Goal: Task Accomplishment & Management: Manage account settings

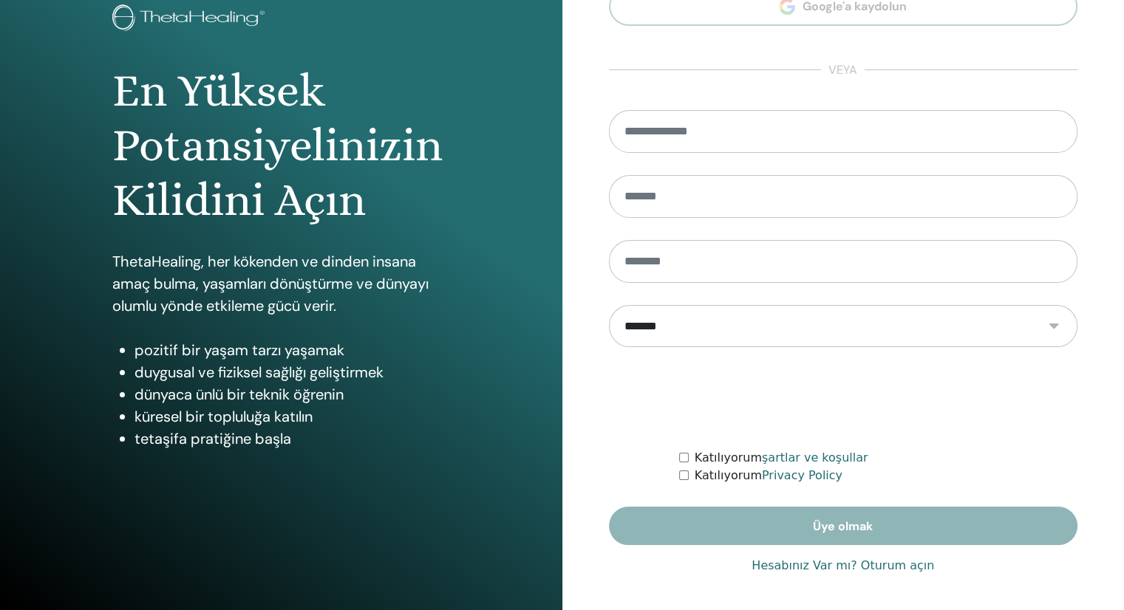
scroll to position [99, 0]
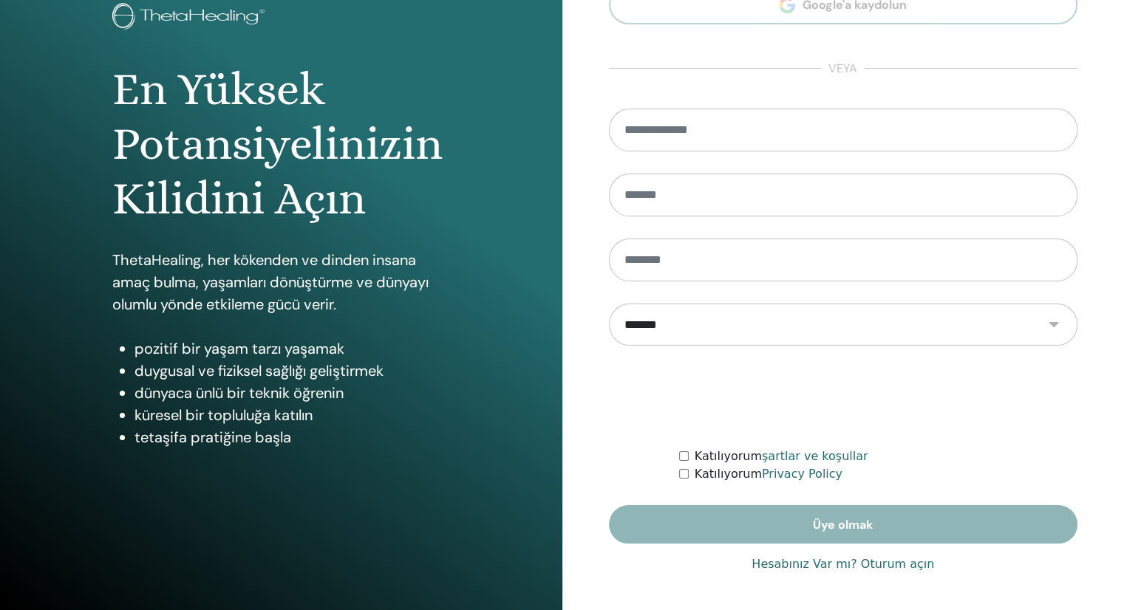
type input "**********"
click at [900, 566] on link "Hesabınız Var mı? Oturum açın" at bounding box center [842, 565] width 182 height 18
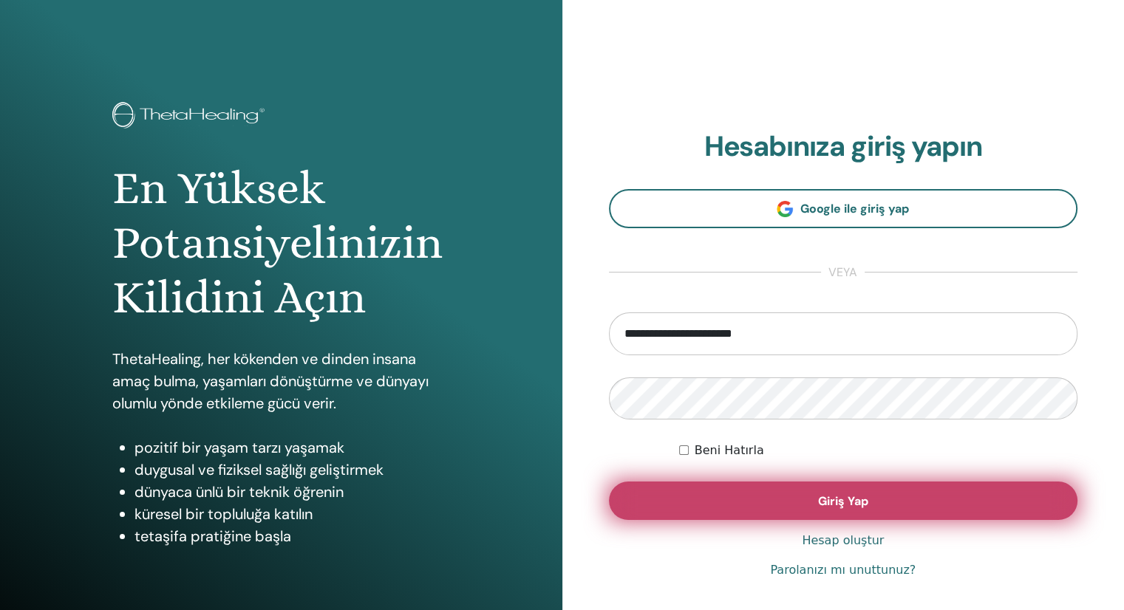
click at [841, 497] on span "Giriş Yap" at bounding box center [843, 502] width 50 height 16
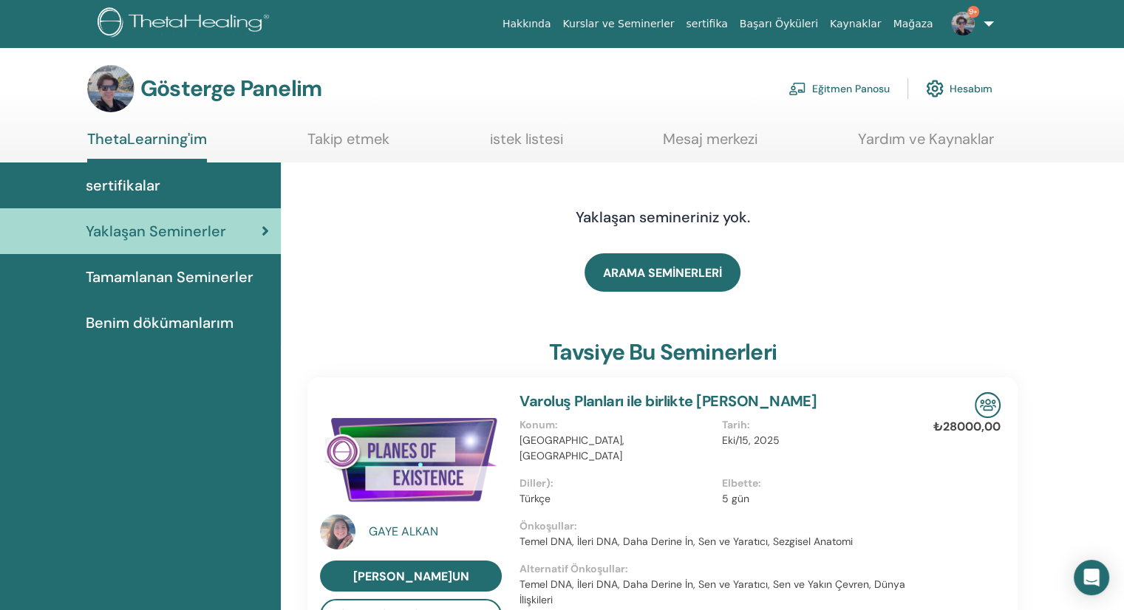
click at [819, 88] on font "Eğitmen Panosu" at bounding box center [851, 89] width 78 height 13
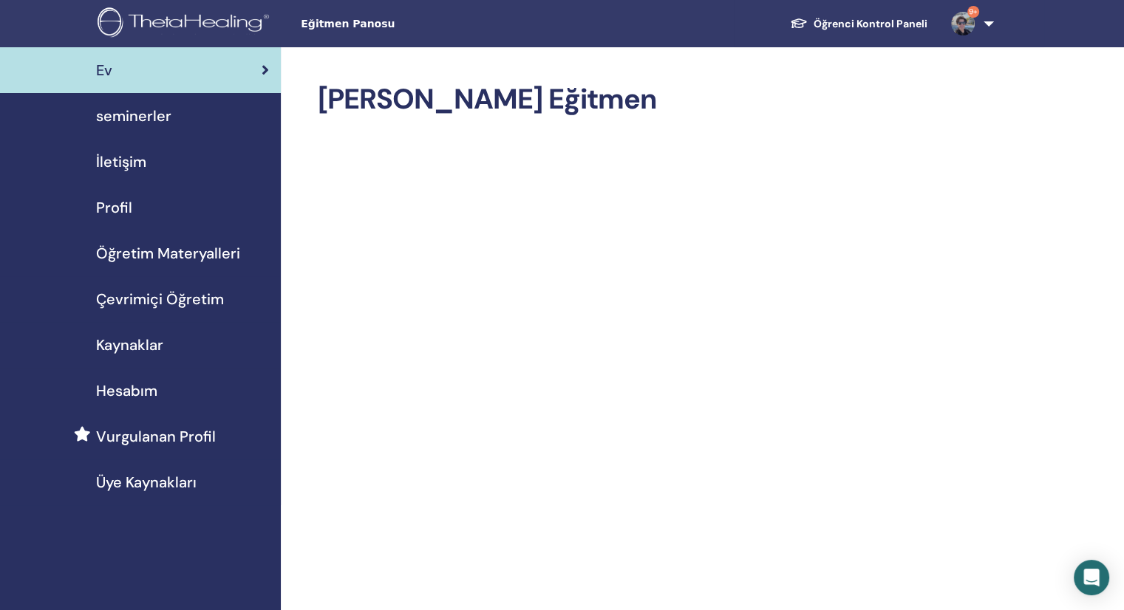
click at [889, 24] on link "Öğrenci Kontrol Paneli" at bounding box center [858, 23] width 161 height 27
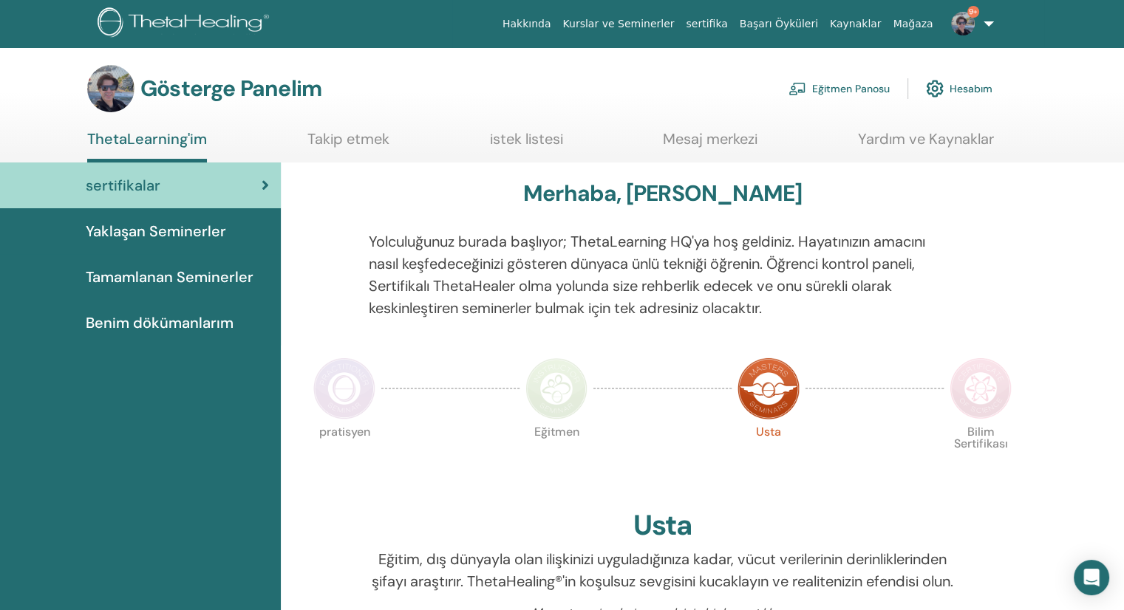
click at [870, 89] on font "Eğitmen Panosu" at bounding box center [851, 89] width 78 height 13
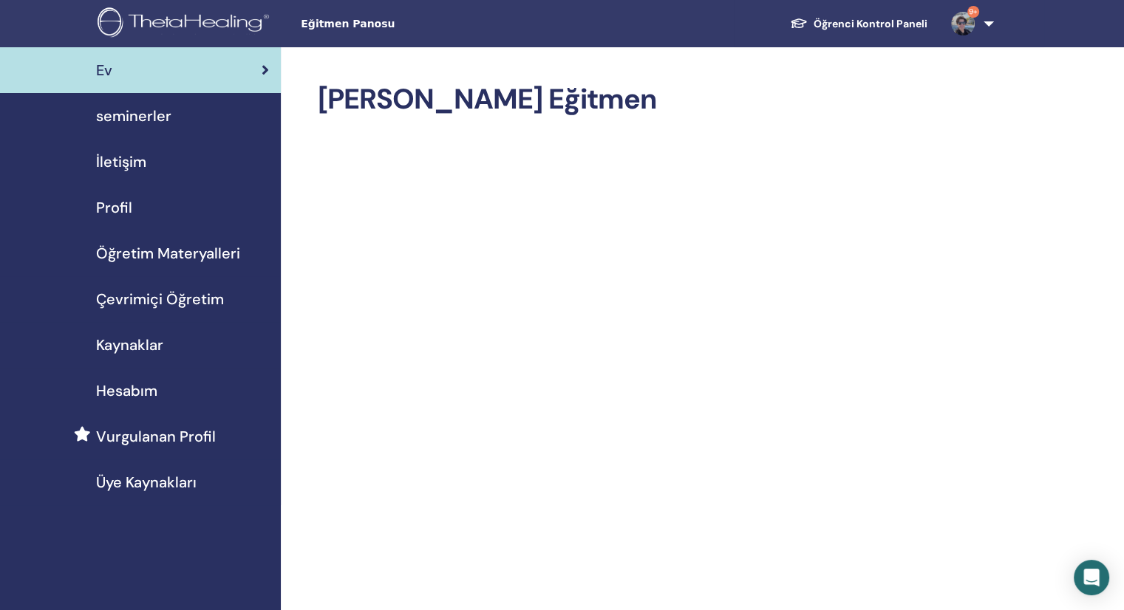
click at [143, 115] on span "seminerler" at bounding box center [133, 116] width 75 height 22
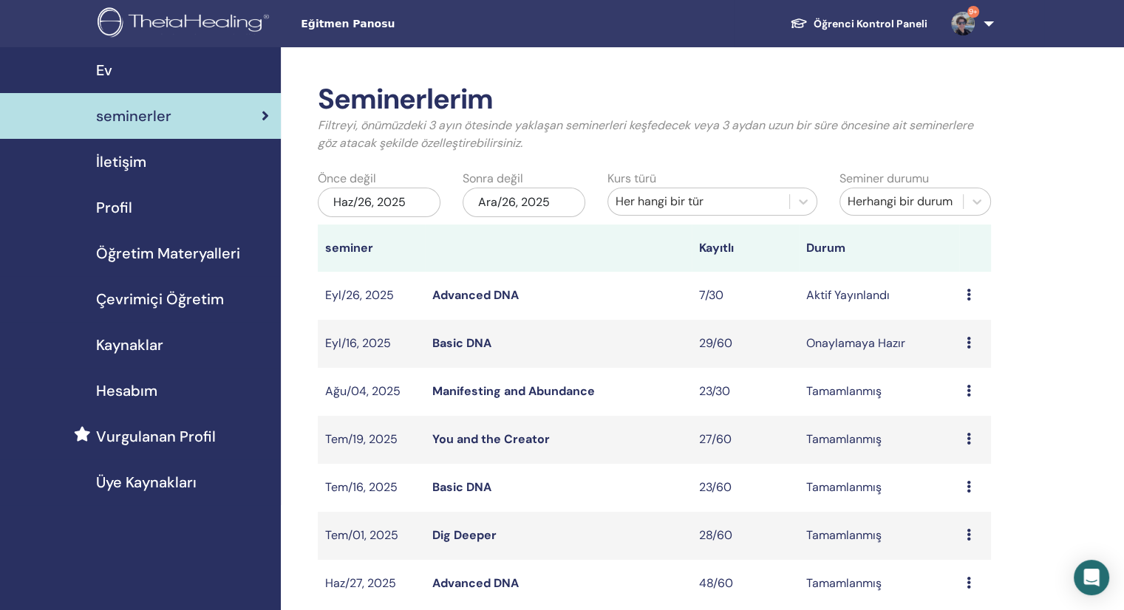
click at [472, 302] on link "Advanced DNA" at bounding box center [475, 295] width 86 height 16
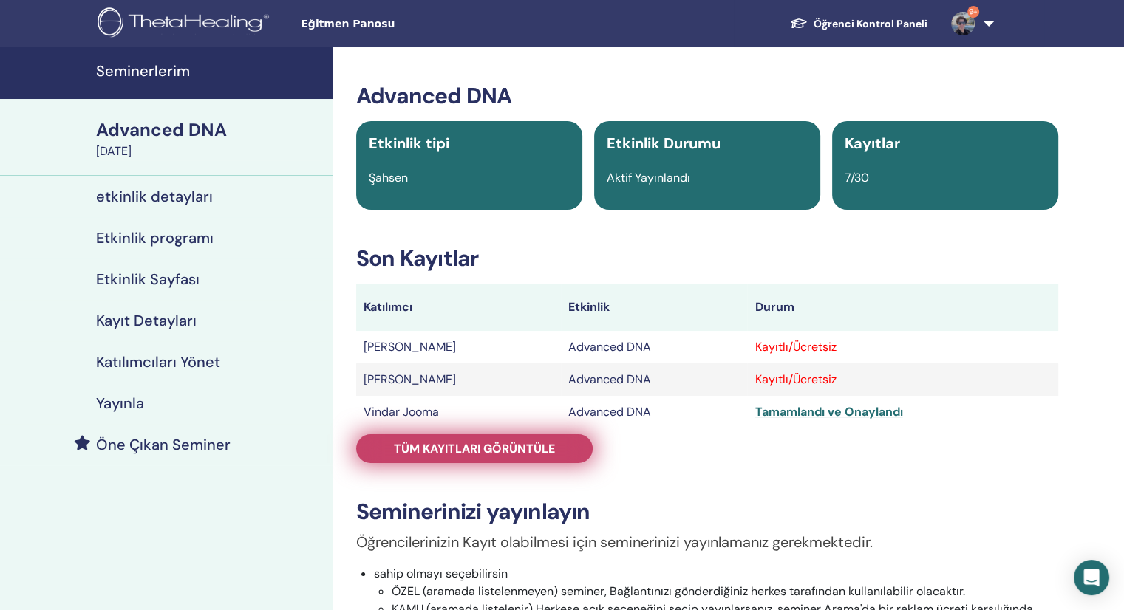
click at [496, 444] on span "Tüm kayıtları görüntüle" at bounding box center [474, 449] width 161 height 16
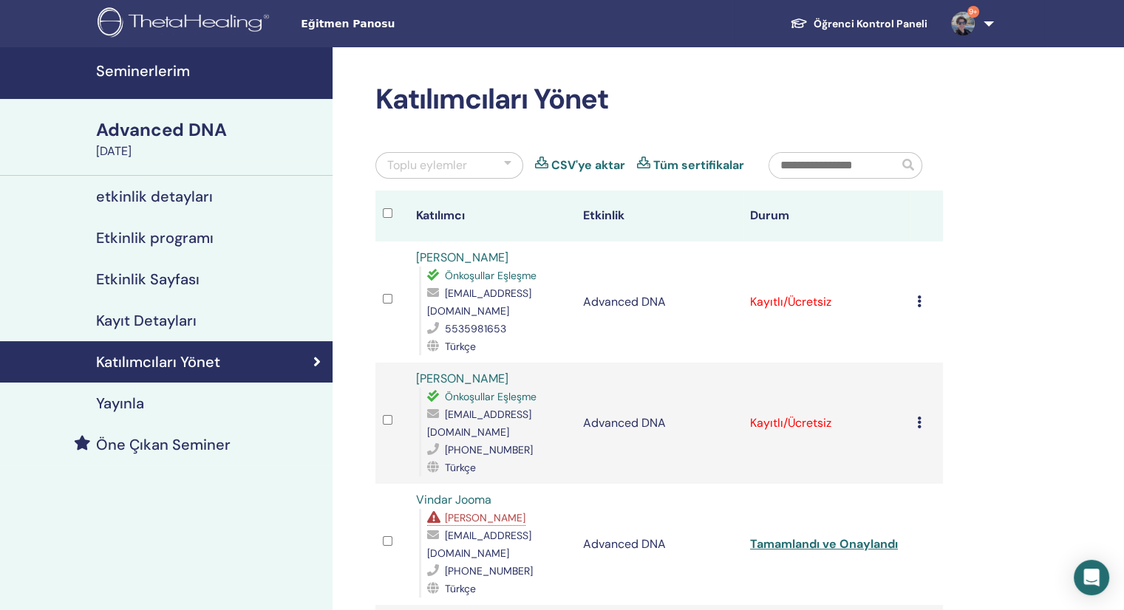
click at [919, 301] on icon at bounding box center [919, 302] width 4 height 12
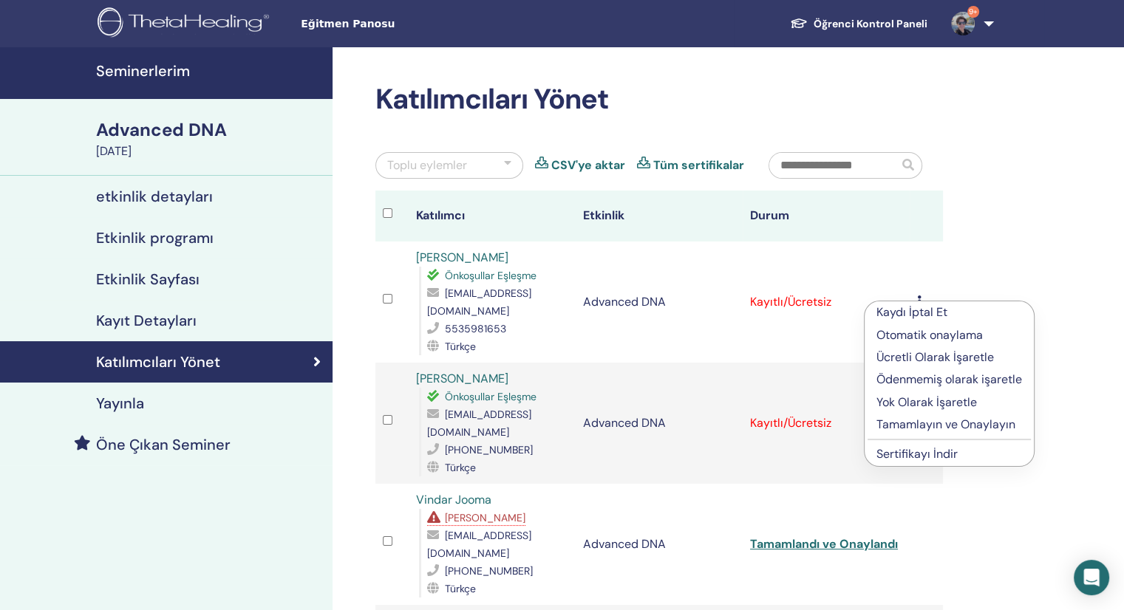
click at [908, 423] on p "Tamamlayın ve Onaylayın" at bounding box center [949, 425] width 146 height 18
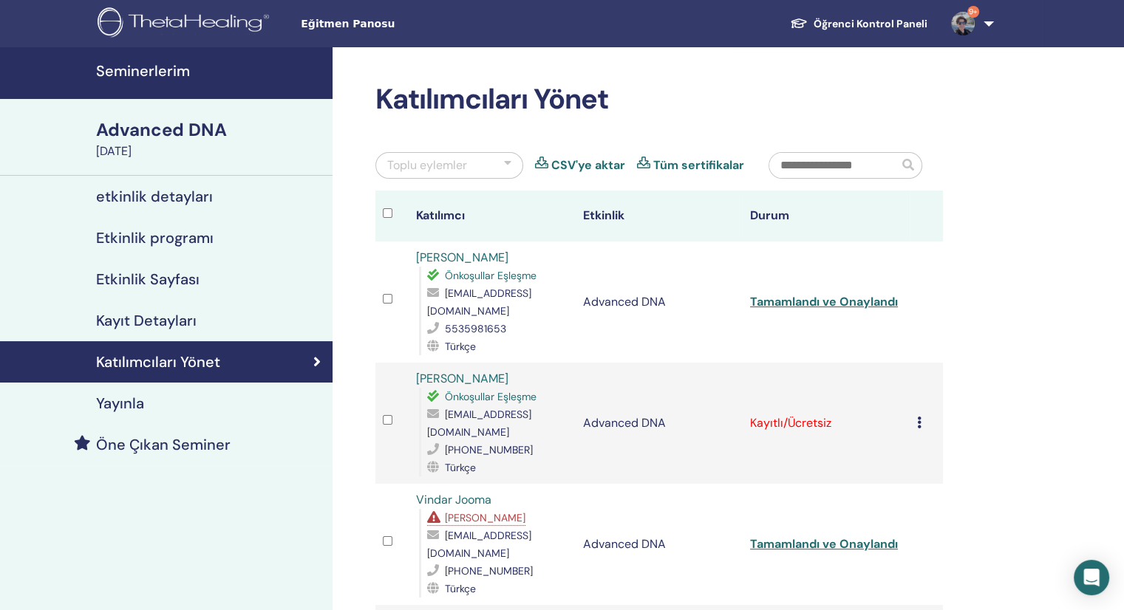
click at [917, 417] on icon at bounding box center [919, 423] width 4 height 12
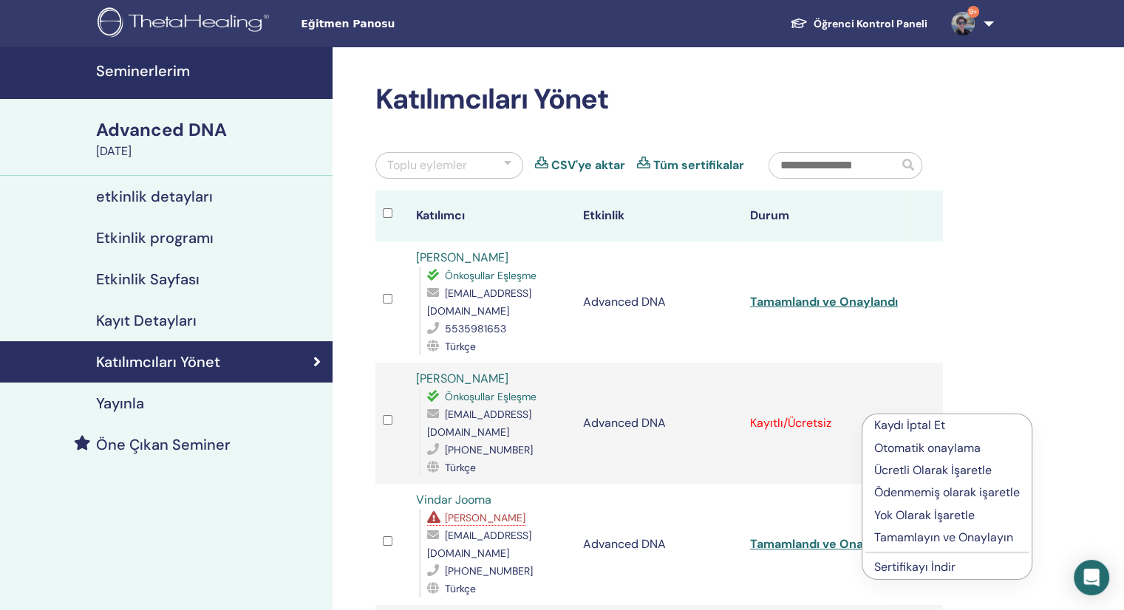
click at [919, 539] on p "Tamamlayın ve Onaylayın" at bounding box center [947, 538] width 146 height 18
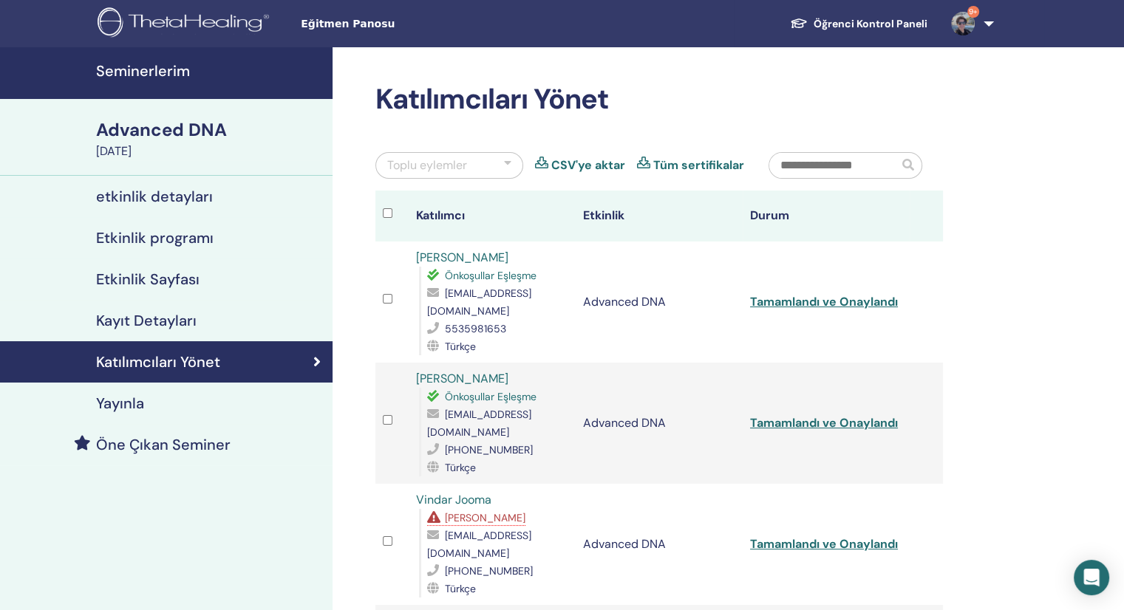
drag, startPoint x: 530, startPoint y: 257, endPoint x: 406, endPoint y: 255, distance: 124.1
click at [406, 255] on tr "[PERSON_NAME] Önkoşullar Eşleşme [EMAIL_ADDRESS][DOMAIN_NAME] 5535981653 Türkçe…" at bounding box center [658, 302] width 567 height 121
copy tr "[PERSON_NAME]"
drag, startPoint x: 520, startPoint y: 375, endPoint x: 390, endPoint y: 368, distance: 130.2
click at [390, 368] on tr "[PERSON_NAME] Önkoşullar Eşleşme [EMAIL_ADDRESS][DOMAIN_NAME] [PHONE_NUMBER] Tü…" at bounding box center [658, 423] width 567 height 121
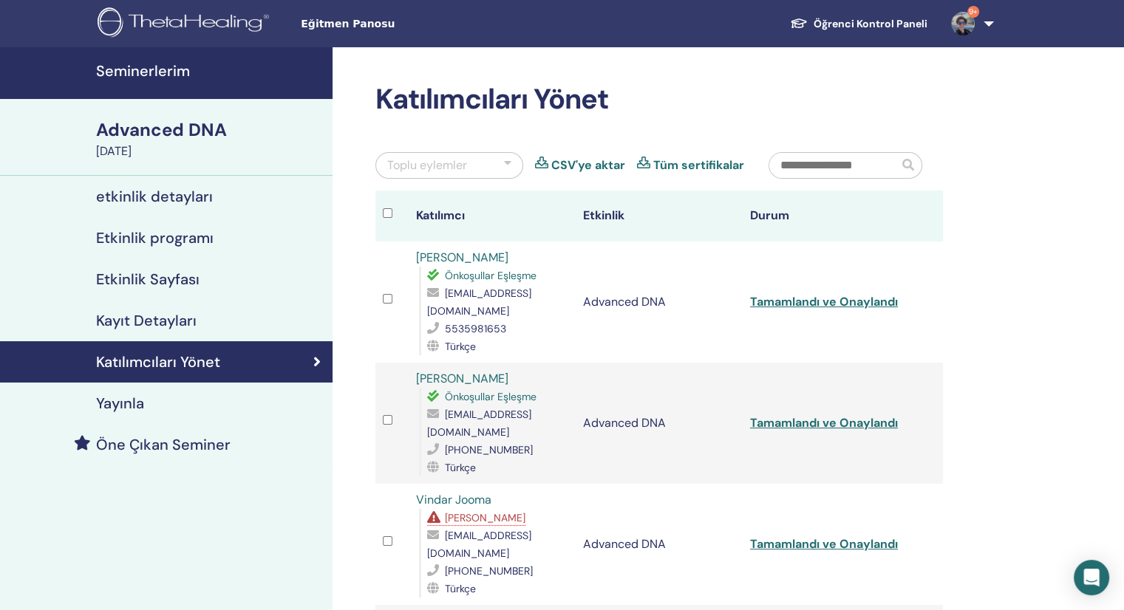
copy tr "[PERSON_NAME]"
click at [671, 327] on td "Advanced DNA" at bounding box center [659, 302] width 167 height 121
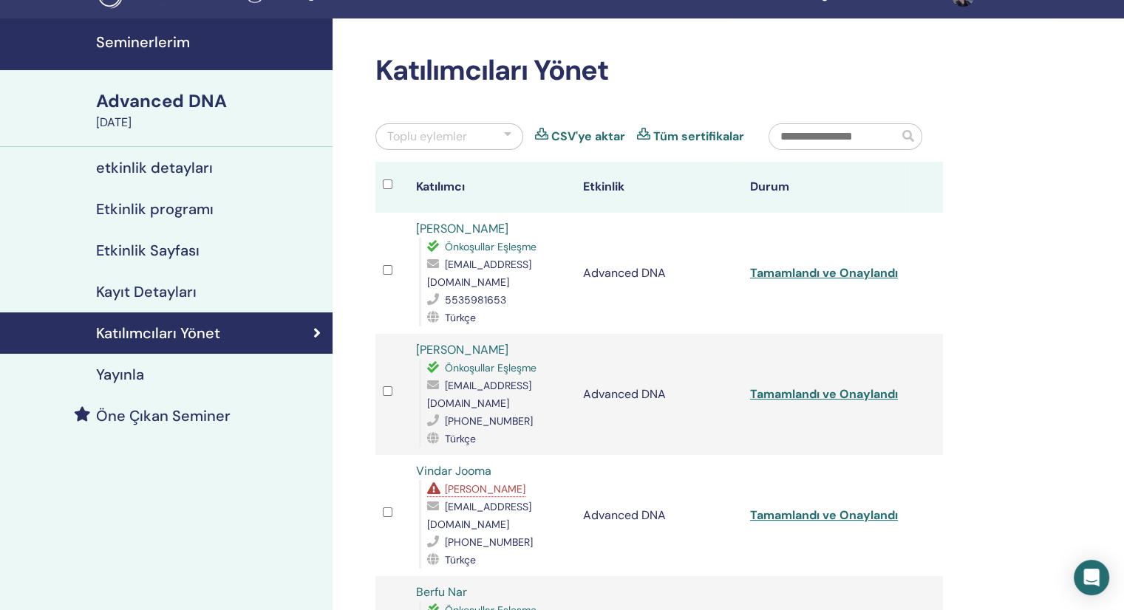
scroll to position [74, 0]
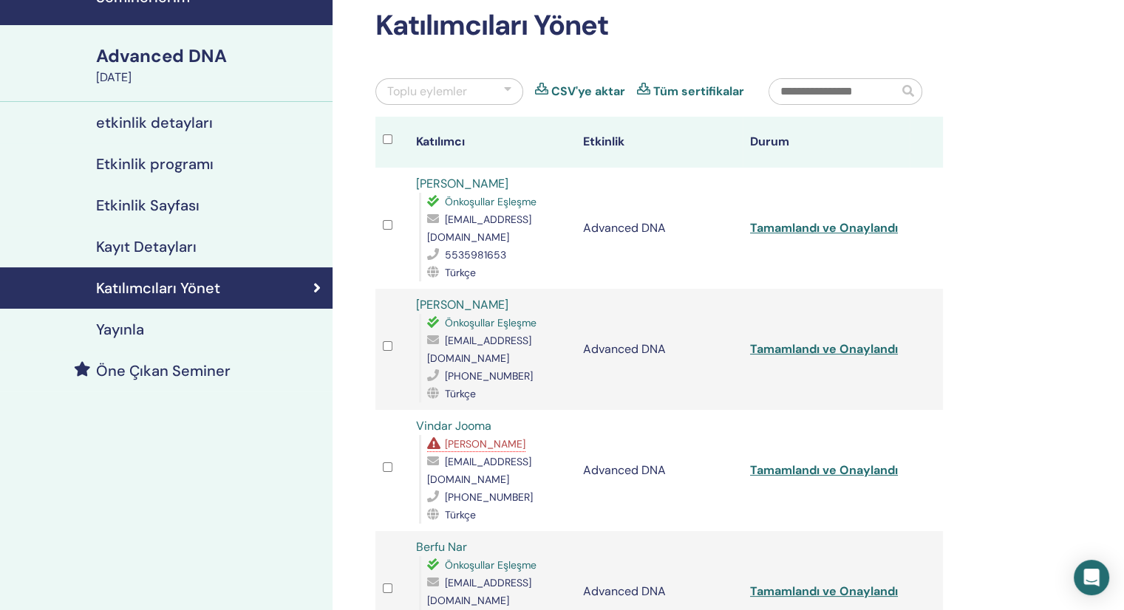
click at [437, 418] on link "Vindar Jooma" at bounding box center [453, 426] width 75 height 16
click at [837, 462] on link "Tamamlandı ve Onaylandı" at bounding box center [824, 470] width 148 height 16
click at [469, 437] on span "Eksik Önkoşullar" at bounding box center [485, 443] width 81 height 13
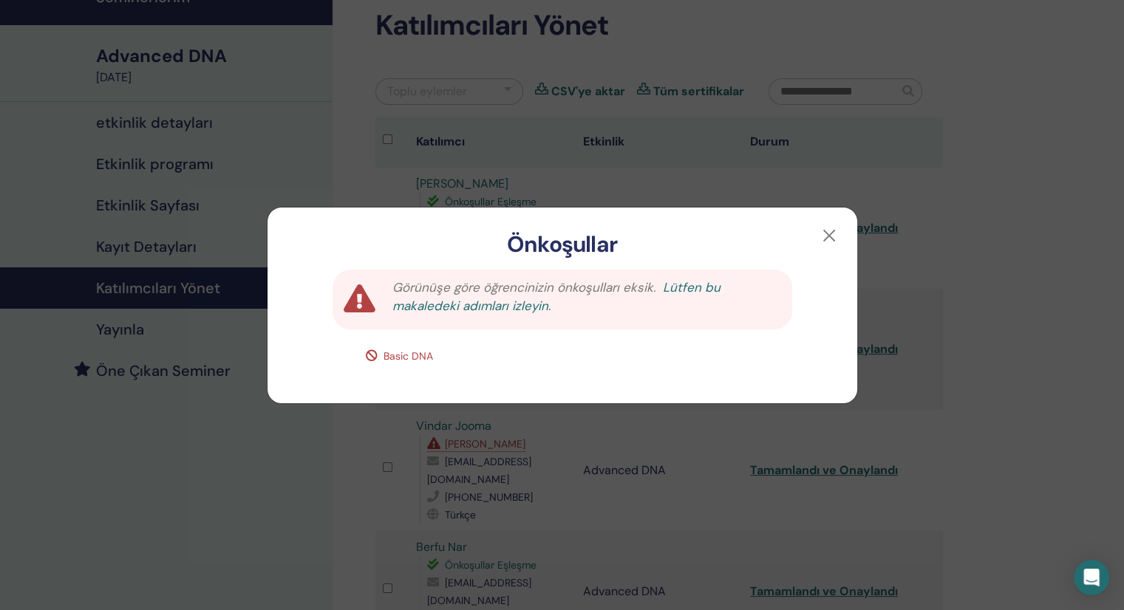
click at [715, 290] on link "Lütfen bu makaledeki adımları izleyin." at bounding box center [556, 296] width 328 height 35
click at [836, 231] on button "button" at bounding box center [829, 236] width 24 height 24
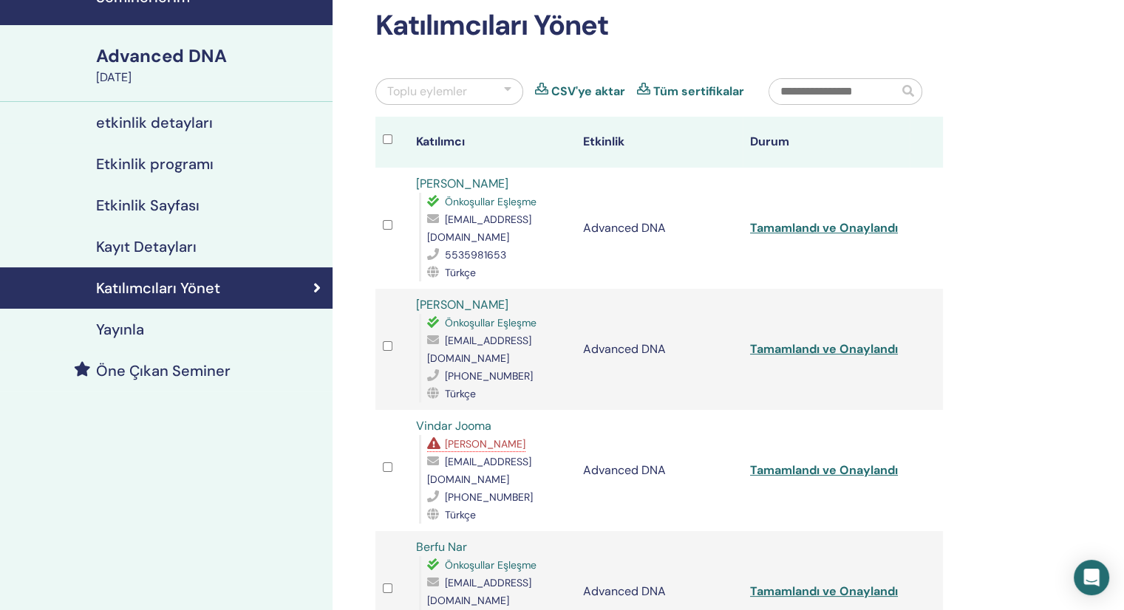
click at [485, 437] on span "[PERSON_NAME]" at bounding box center [485, 443] width 81 height 13
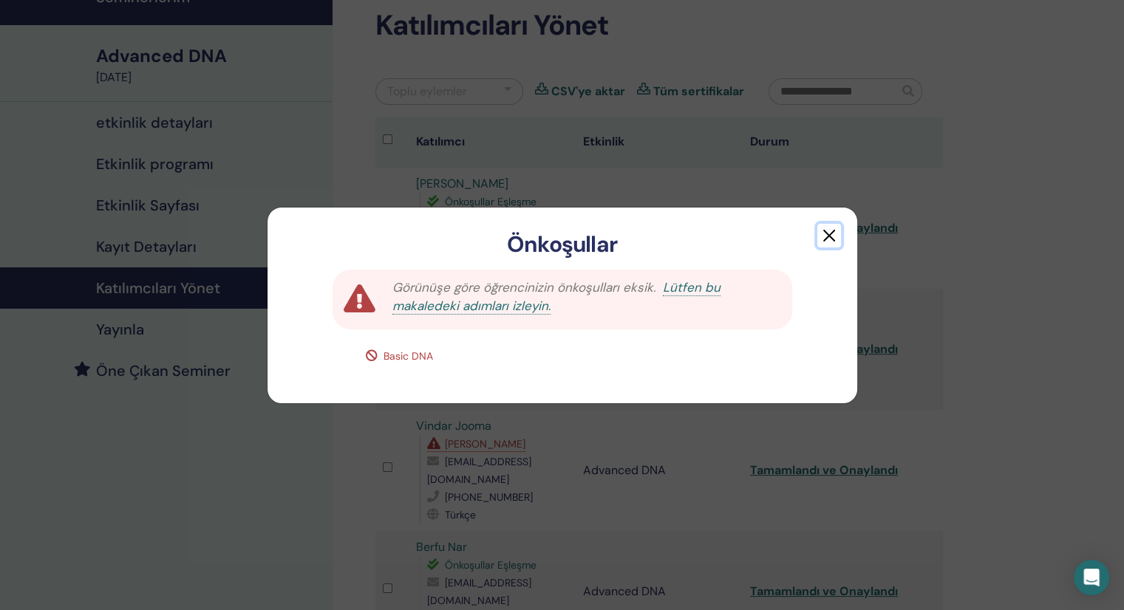
click at [836, 225] on button "button" at bounding box center [829, 236] width 24 height 24
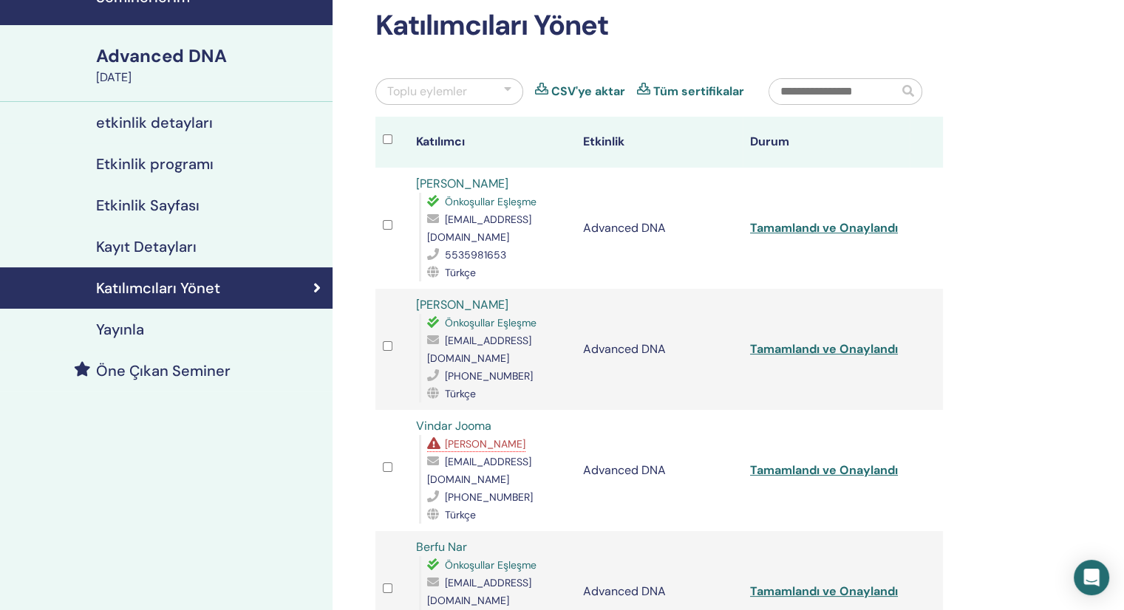
scroll to position [0, 0]
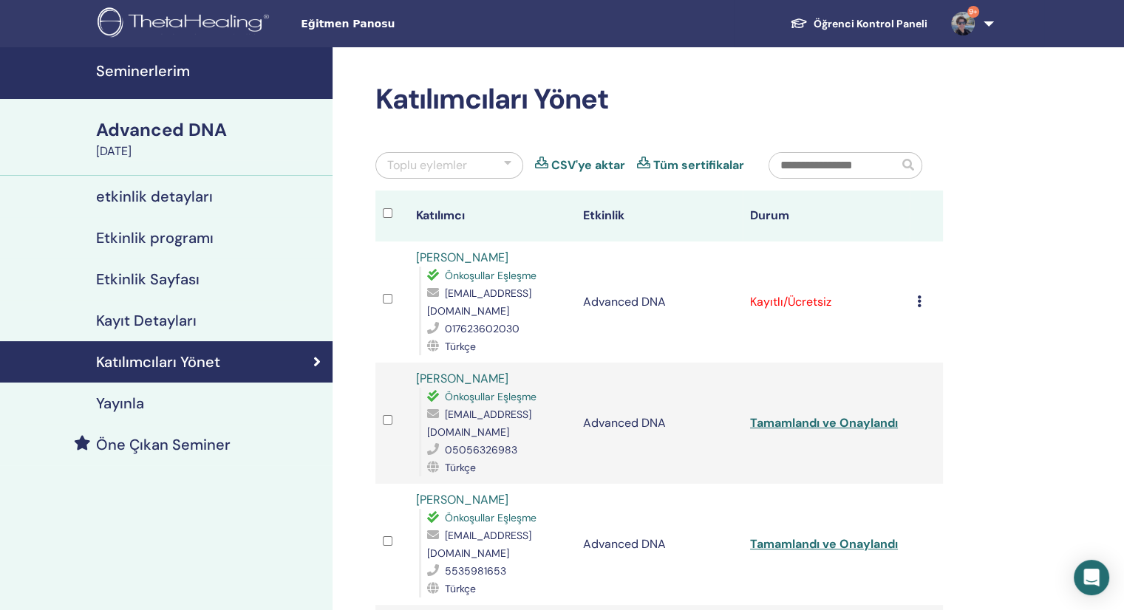
click at [926, 293] on div "Kaydı İptal Et Otomatik onaylama Ücretli Olarak İşaretle Ödenmemiş olarak işare…" at bounding box center [926, 302] width 18 height 18
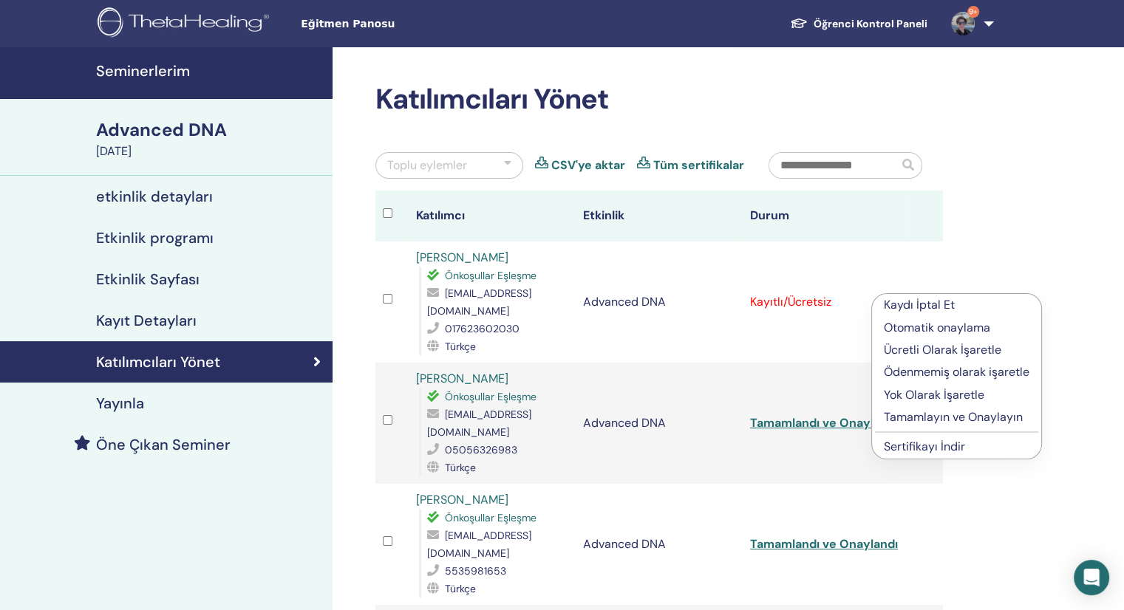
click at [949, 416] on p "Tamamlayın ve Onaylayın" at bounding box center [957, 418] width 146 height 18
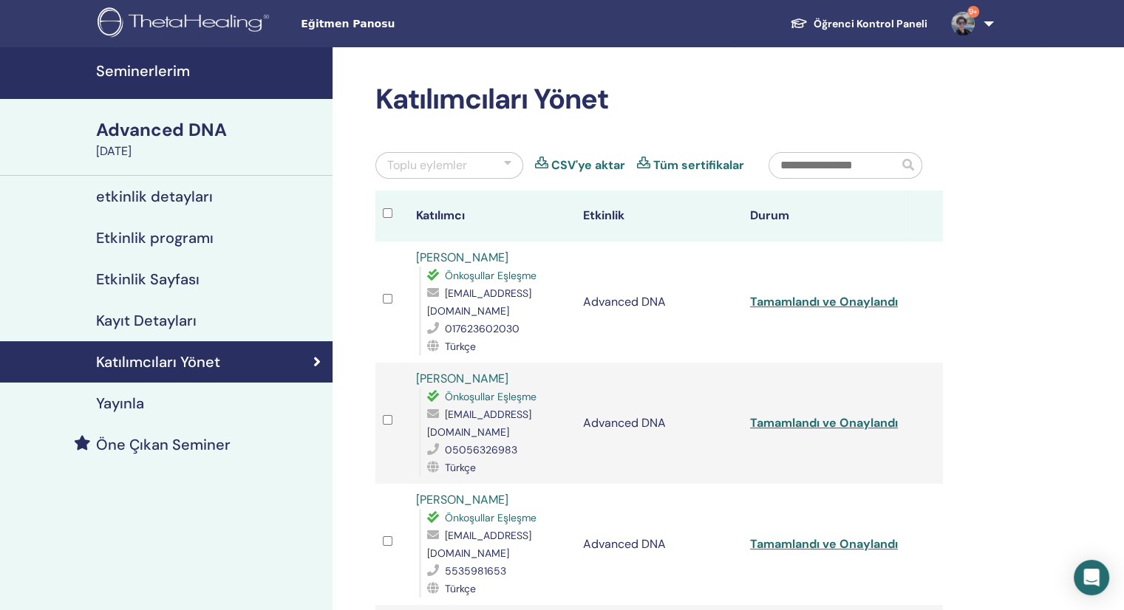
drag, startPoint x: 513, startPoint y: 258, endPoint x: 405, endPoint y: 250, distance: 108.9
click at [405, 250] on tr "[PERSON_NAME] Eşleşme [EMAIL_ADDRESS][DOMAIN_NAME] 017623602030 Türkçe Advanced…" at bounding box center [658, 302] width 567 height 121
copy tr "[PERSON_NAME]"
click at [835, 166] on input "text" at bounding box center [833, 165] width 129 height 25
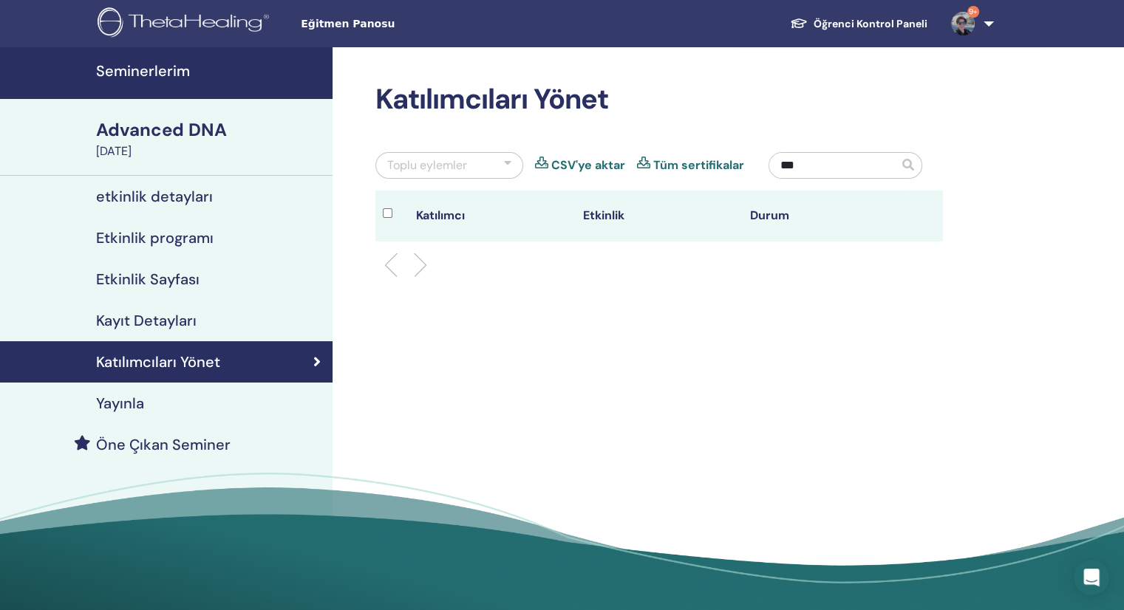
type input "***"
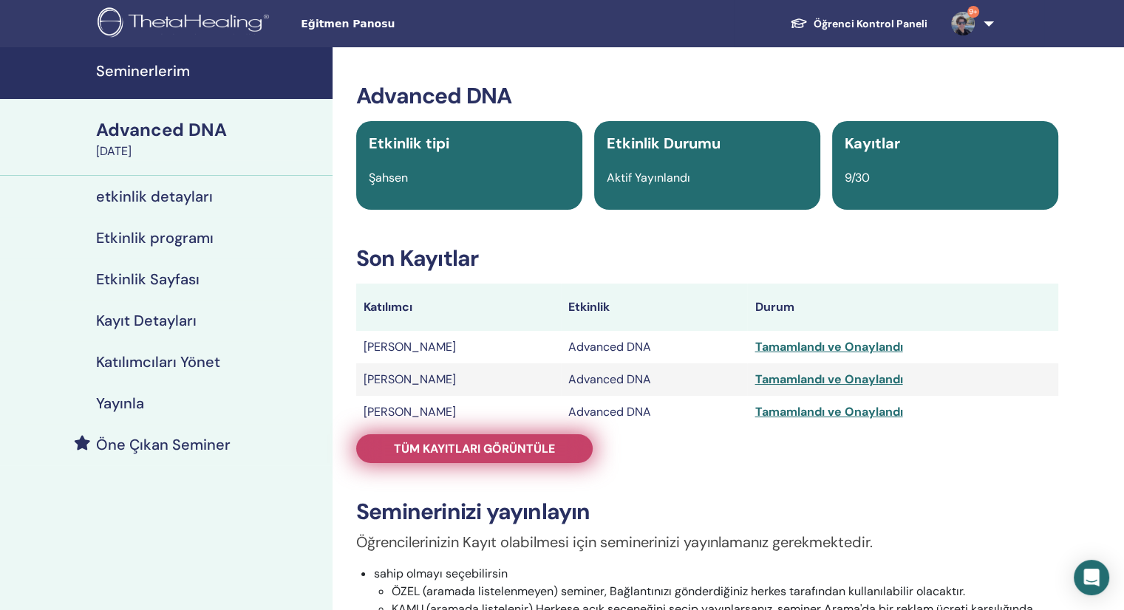
click at [457, 453] on span "Tüm kayıtları görüntüle" at bounding box center [474, 449] width 161 height 16
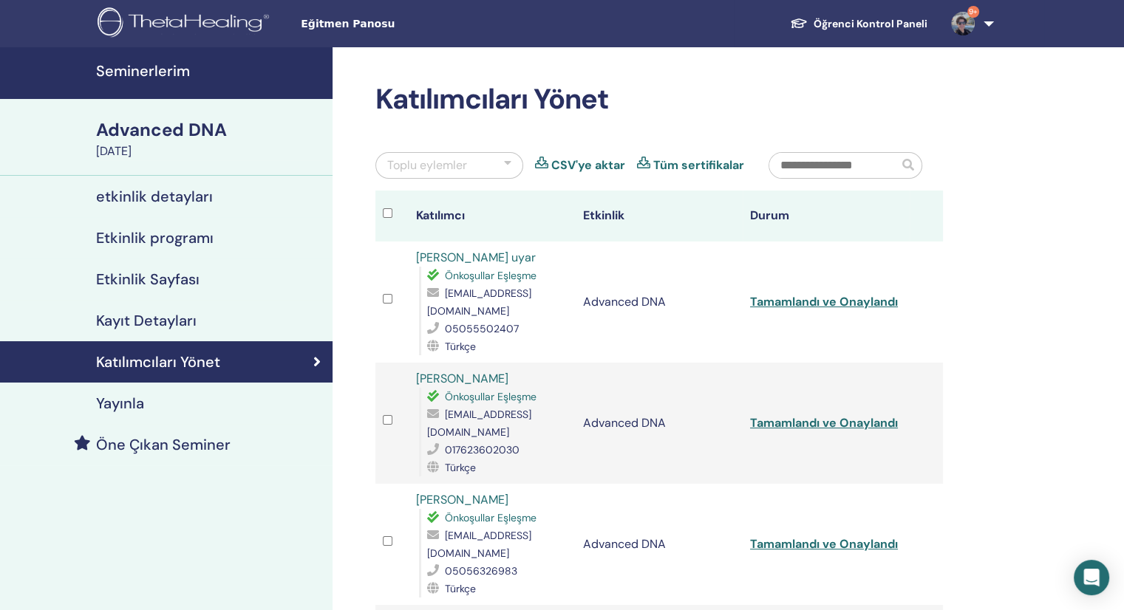
click at [848, 162] on input "text" at bounding box center [833, 165] width 129 height 25
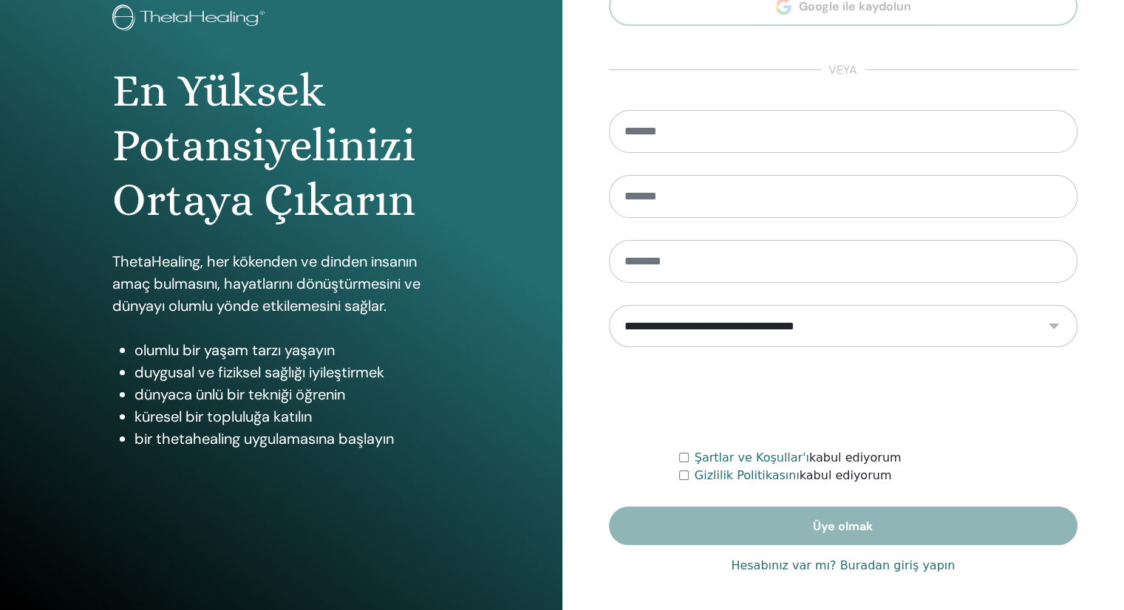
scroll to position [99, 0]
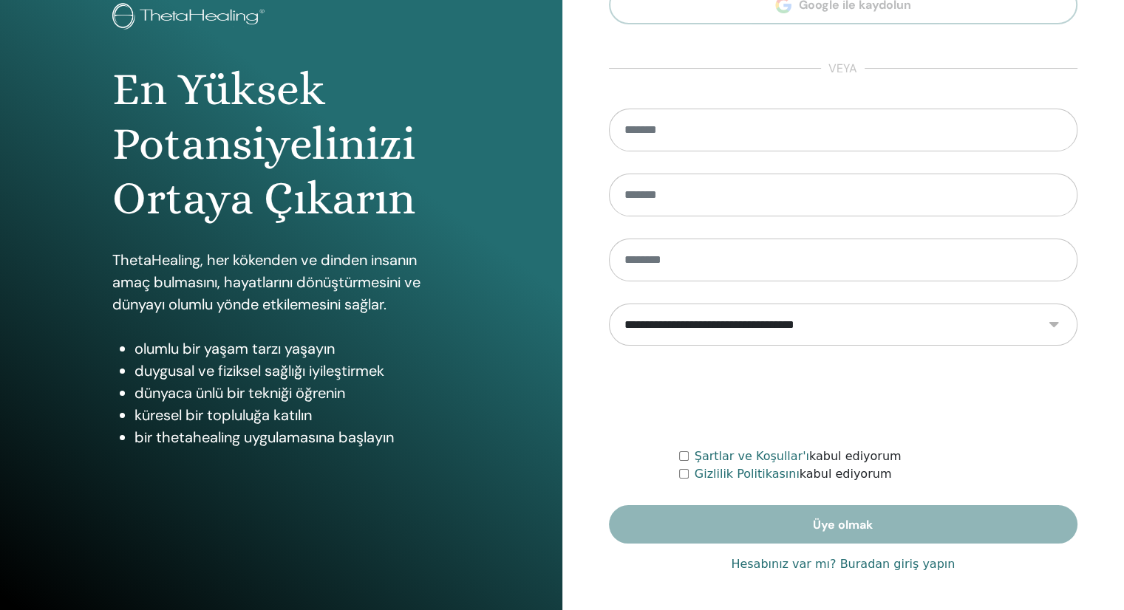
click at [851, 519] on form "**********" at bounding box center [843, 327] width 469 height 436
click at [910, 565] on font "Hesabınız var mı? Buradan giriş yapın" at bounding box center [843, 564] width 224 height 14
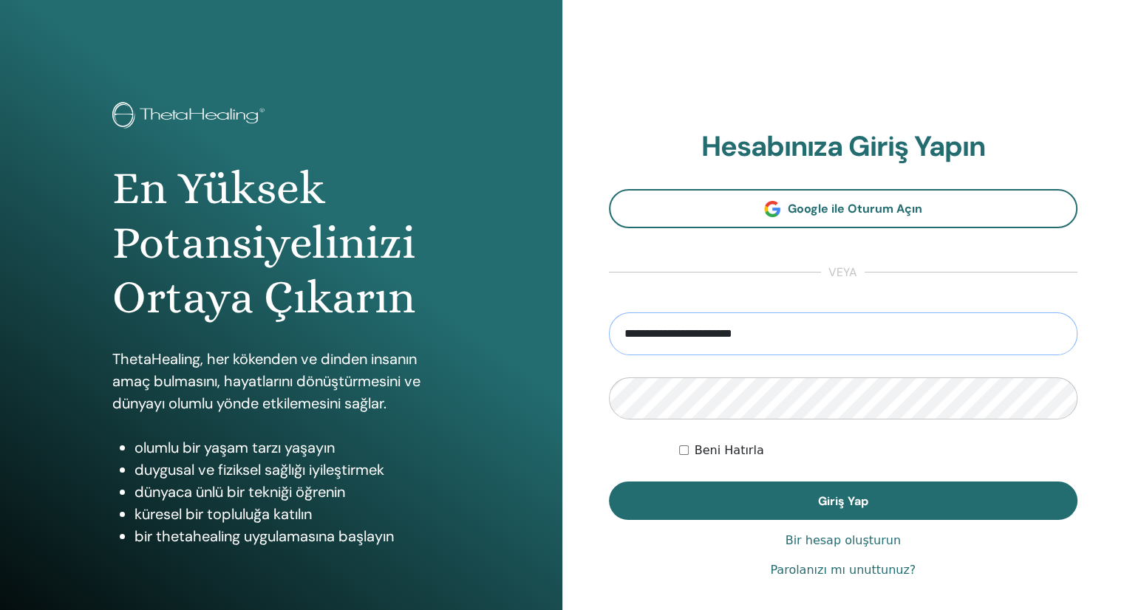
click at [803, 326] on input "**********" at bounding box center [843, 334] width 469 height 43
drag, startPoint x: 838, startPoint y: 337, endPoint x: 530, endPoint y: 314, distance: 308.9
click at [530, 314] on div "En Yüksek Potansiyelinizi Ortaya Çıkarın ThetaHealing, her kökenden ve dinden i…" at bounding box center [562, 354] width 1124 height 709
type input "**********"
click at [563, 395] on div "**********" at bounding box center [843, 354] width 562 height 709
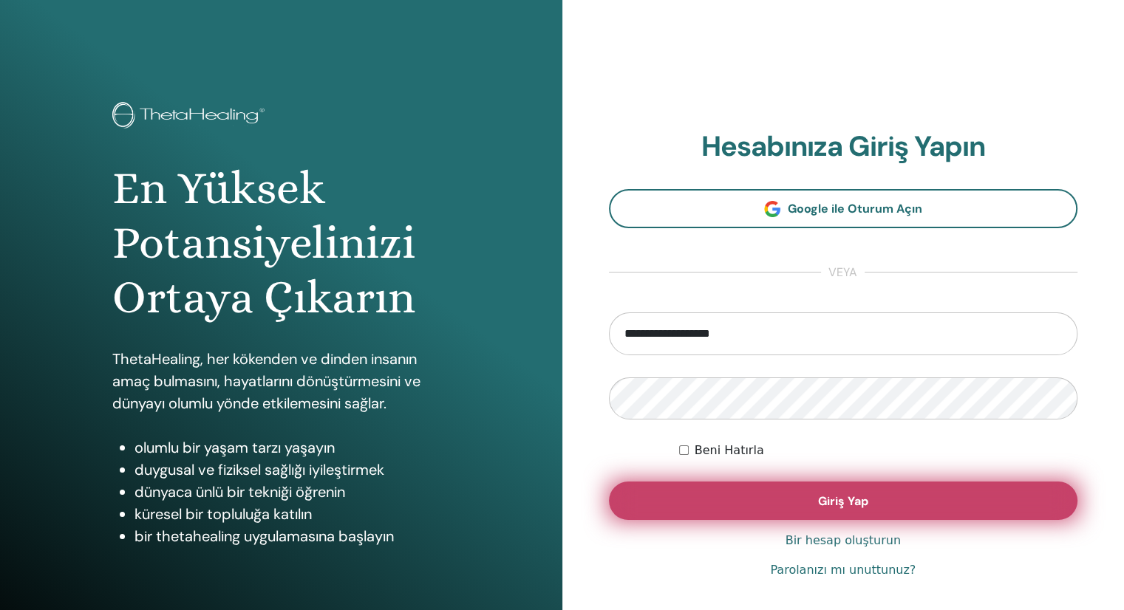
click at [876, 512] on button "Giriş Yap" at bounding box center [843, 501] width 469 height 38
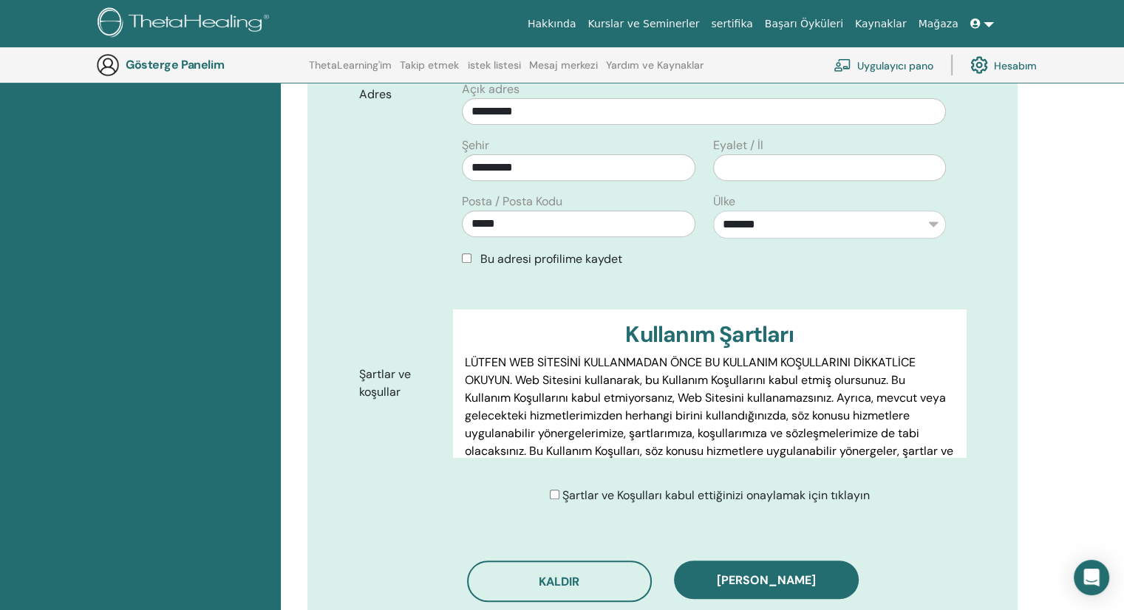
scroll to position [553, 0]
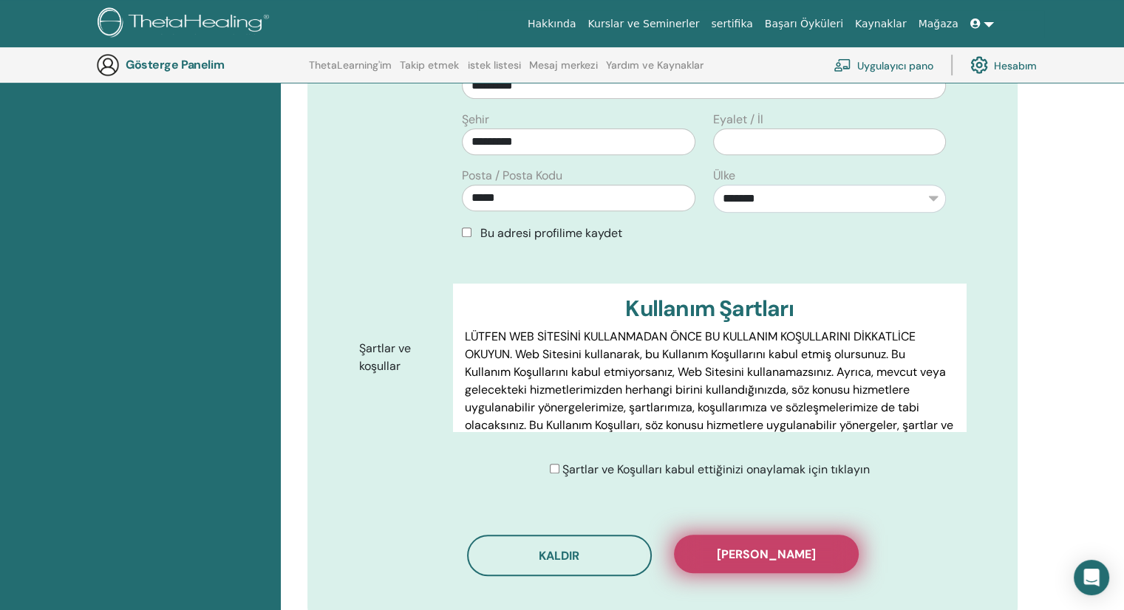
click at [787, 559] on font "[PERSON_NAME]" at bounding box center [766, 555] width 99 height 16
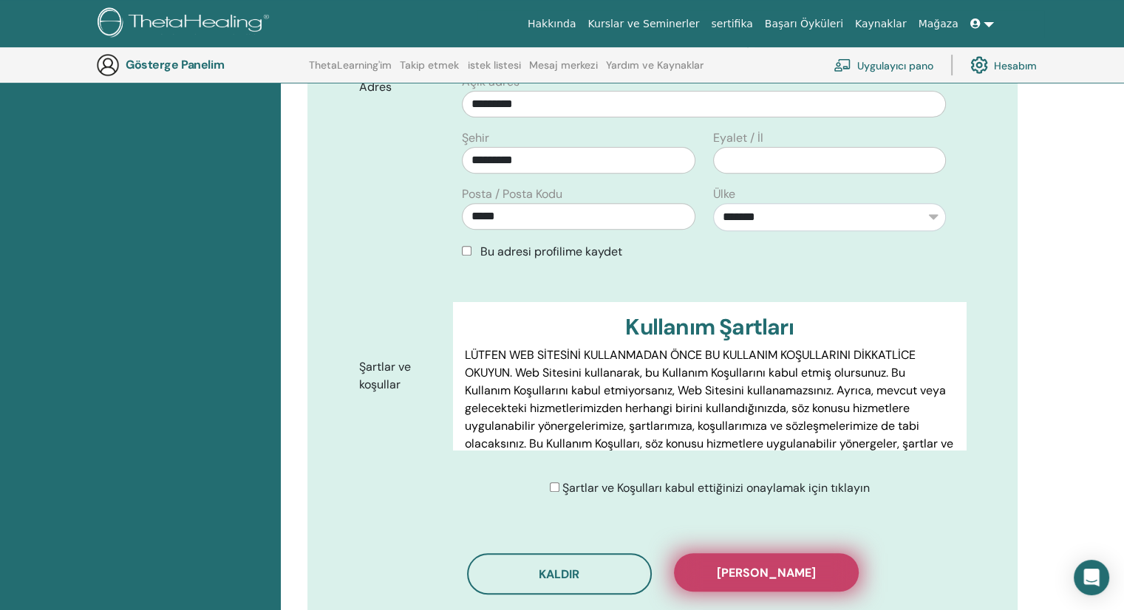
click at [774, 576] on font "[PERSON_NAME]" at bounding box center [766, 573] width 99 height 16
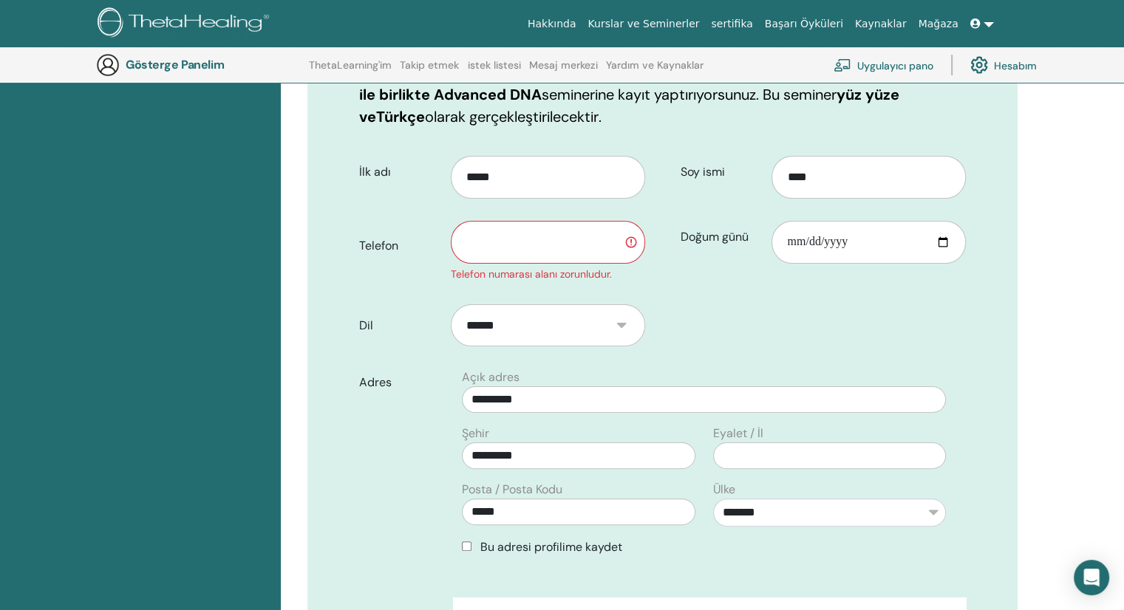
scroll to position [257, 0]
click at [485, 234] on input "text" at bounding box center [548, 242] width 194 height 43
click at [804, 313] on form "**********" at bounding box center [662, 475] width 629 height 659
click at [468, 241] on input "**********" at bounding box center [548, 242] width 194 height 43
type input "**********"
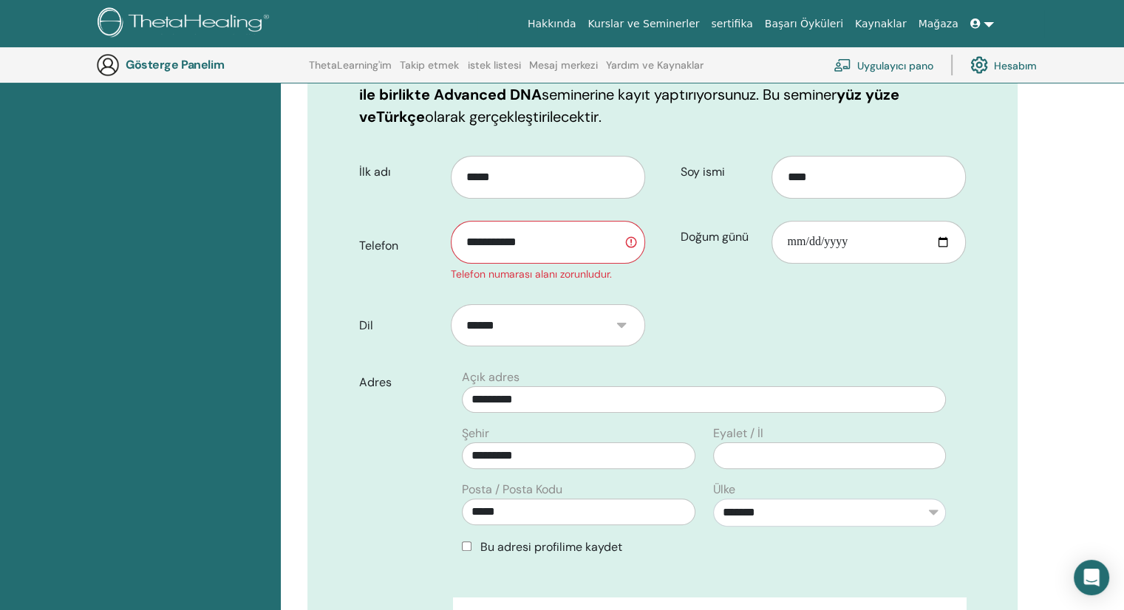
click at [848, 351] on form "**********" at bounding box center [662, 475] width 629 height 659
click at [674, 399] on input "*********" at bounding box center [704, 399] width 484 height 27
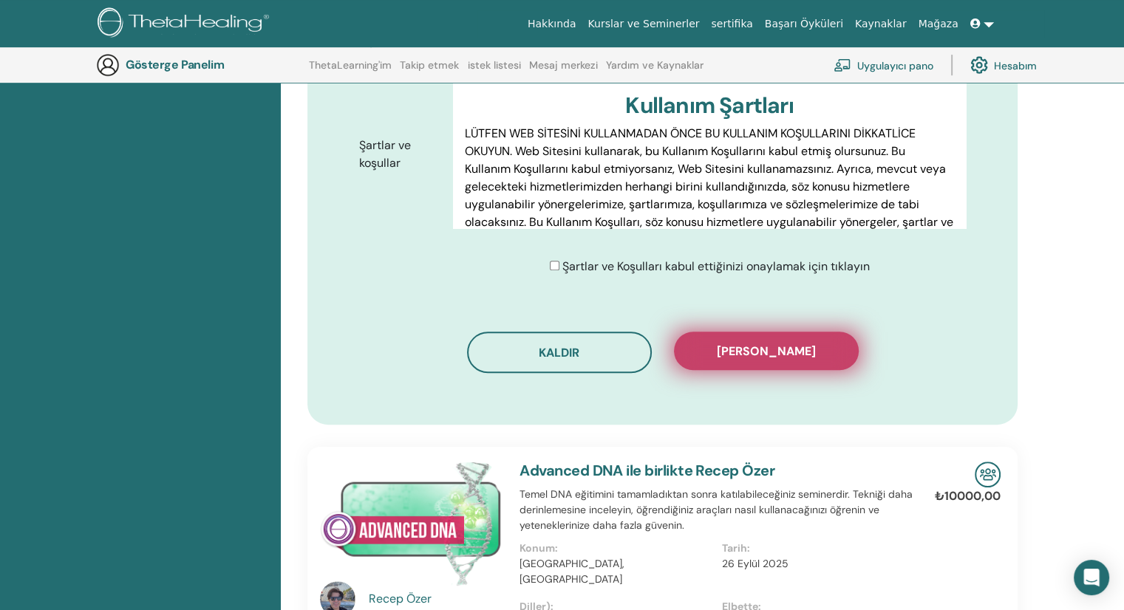
click at [774, 359] on button "Kaydı onayla" at bounding box center [766, 351] width 185 height 38
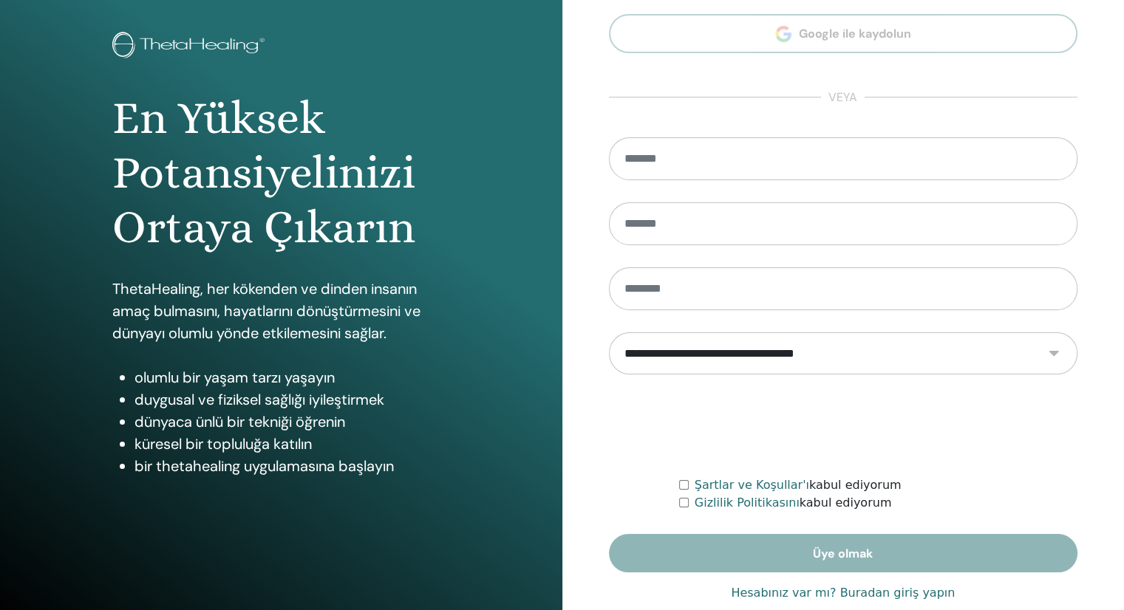
scroll to position [99, 0]
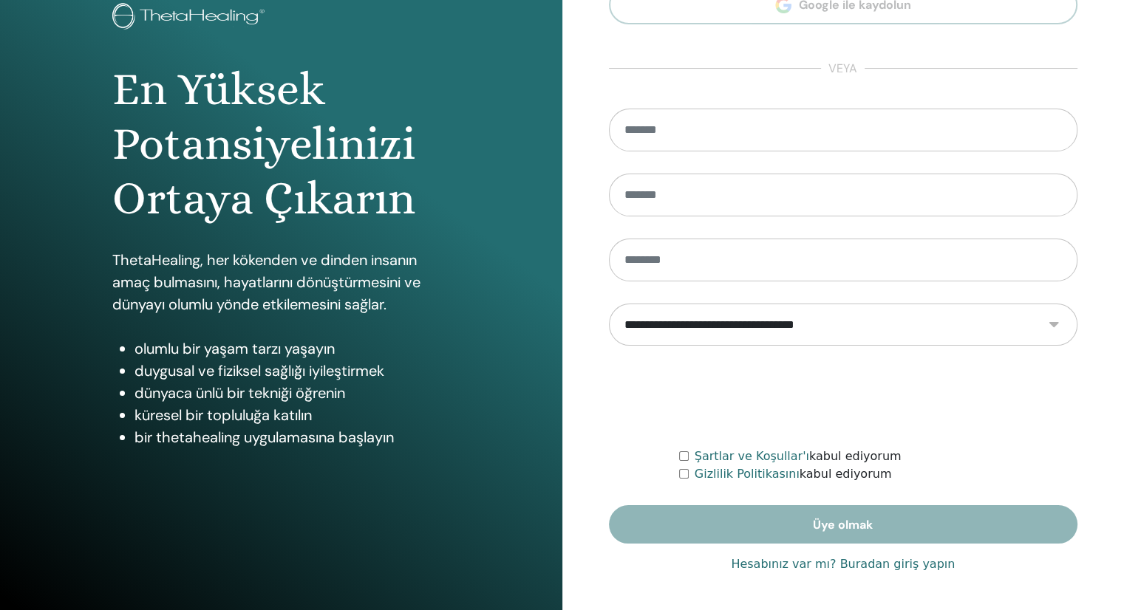
click at [908, 562] on font "Hesabınız var mı? Buradan giriş yapın" at bounding box center [843, 564] width 224 height 14
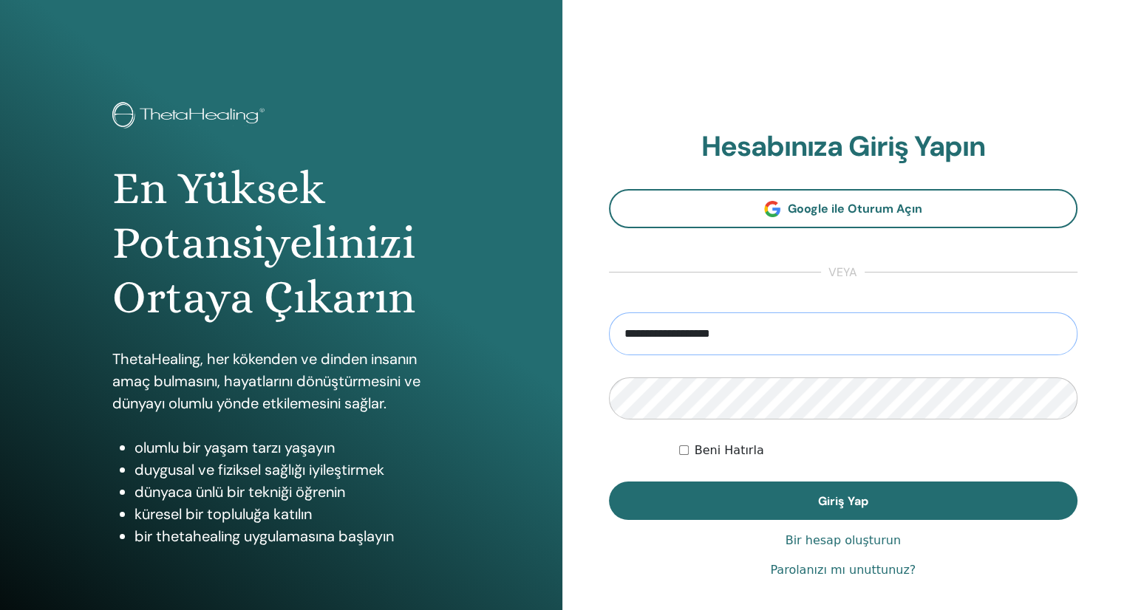
click at [782, 321] on input "**********" at bounding box center [843, 334] width 469 height 43
type input "**********"
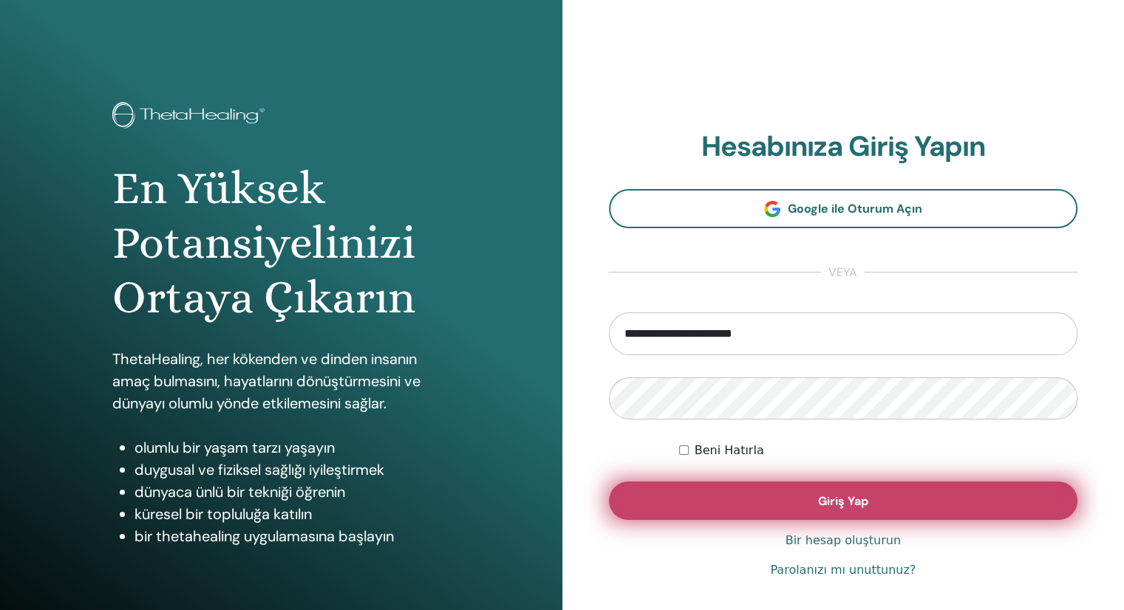
click at [855, 505] on font "Giriş Yap" at bounding box center [843, 502] width 50 height 16
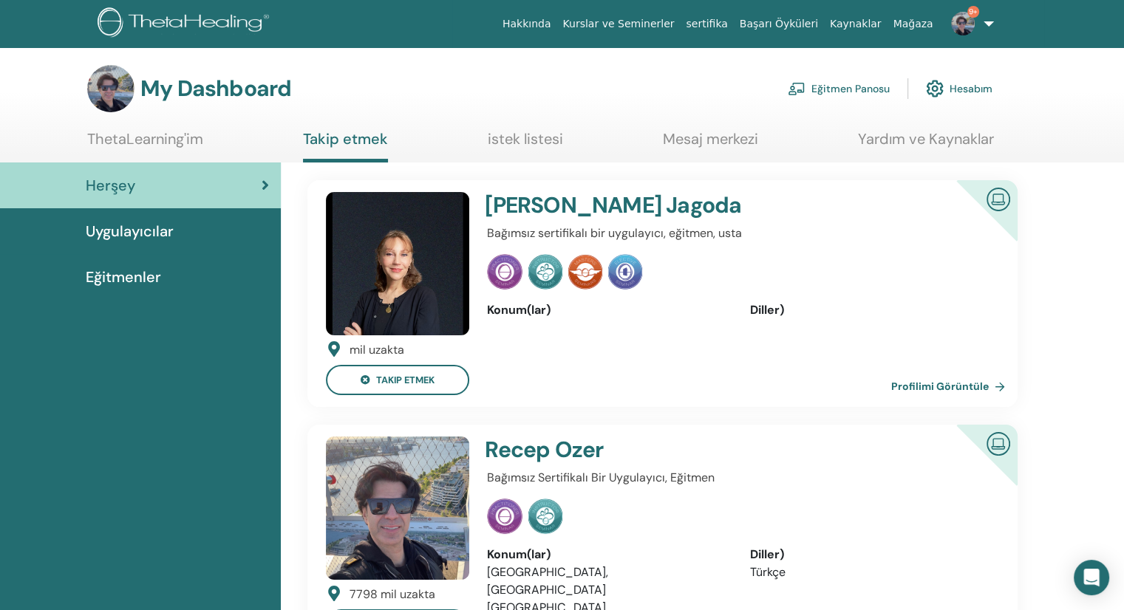
click at [850, 98] on link "Eğitmen Panosu" at bounding box center [839, 88] width 102 height 33
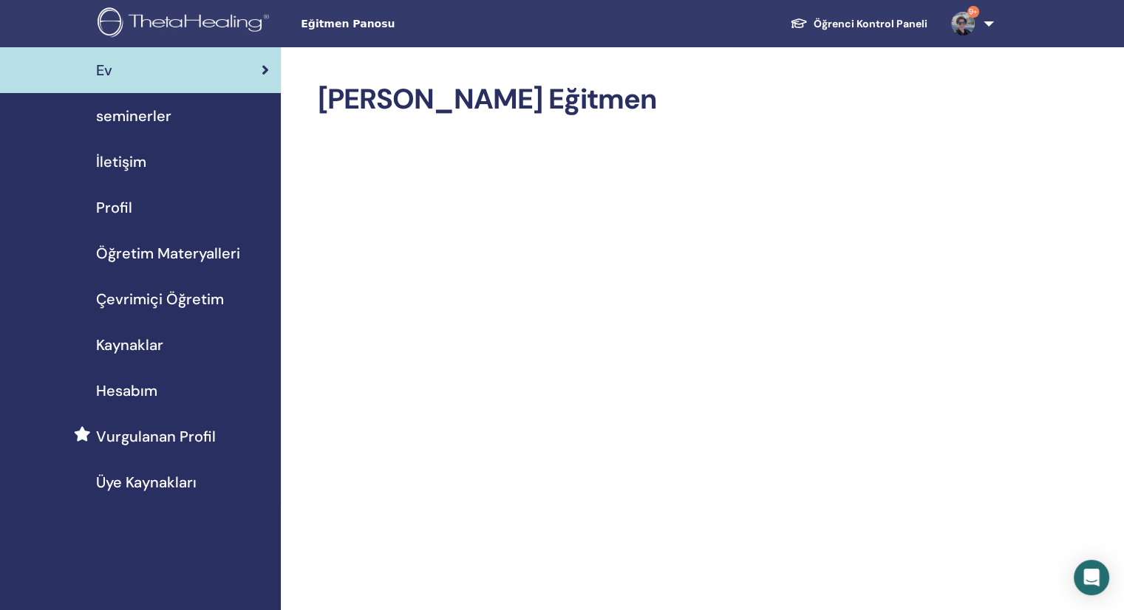
click at [147, 119] on span "seminerler" at bounding box center [133, 116] width 75 height 22
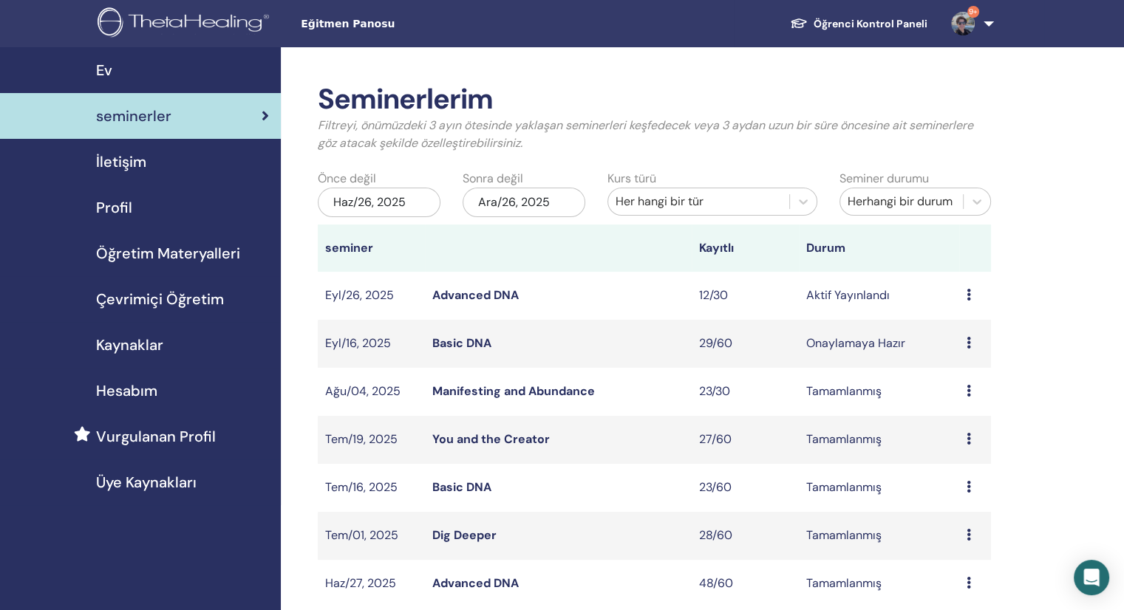
click at [461, 293] on link "Advanced DNA" at bounding box center [475, 295] width 86 height 16
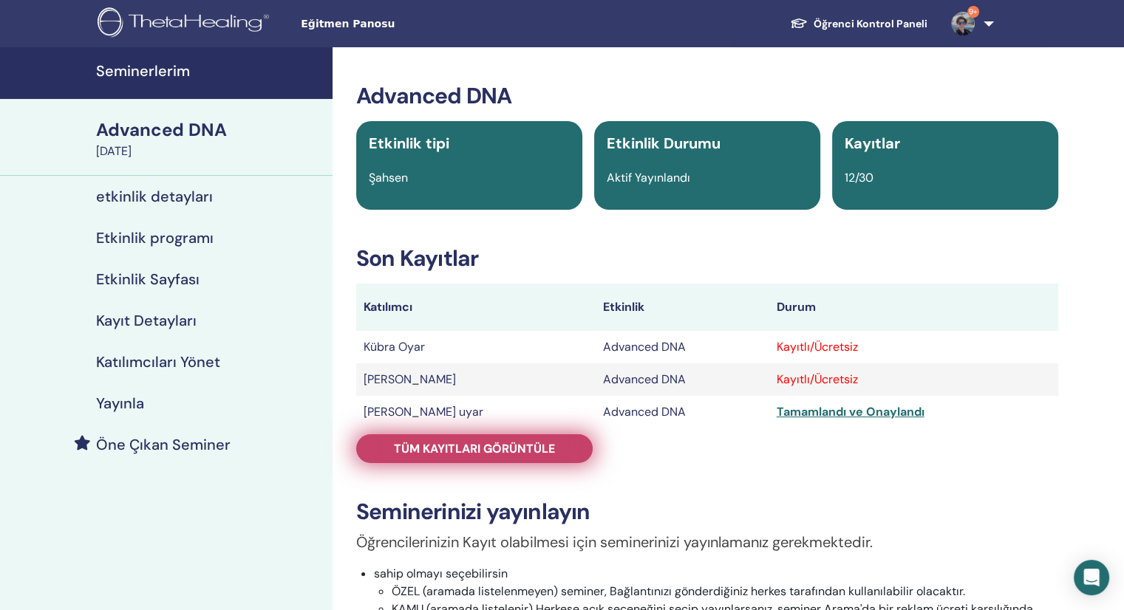
click at [429, 447] on span "Tüm kayıtları görüntüle" at bounding box center [474, 449] width 161 height 16
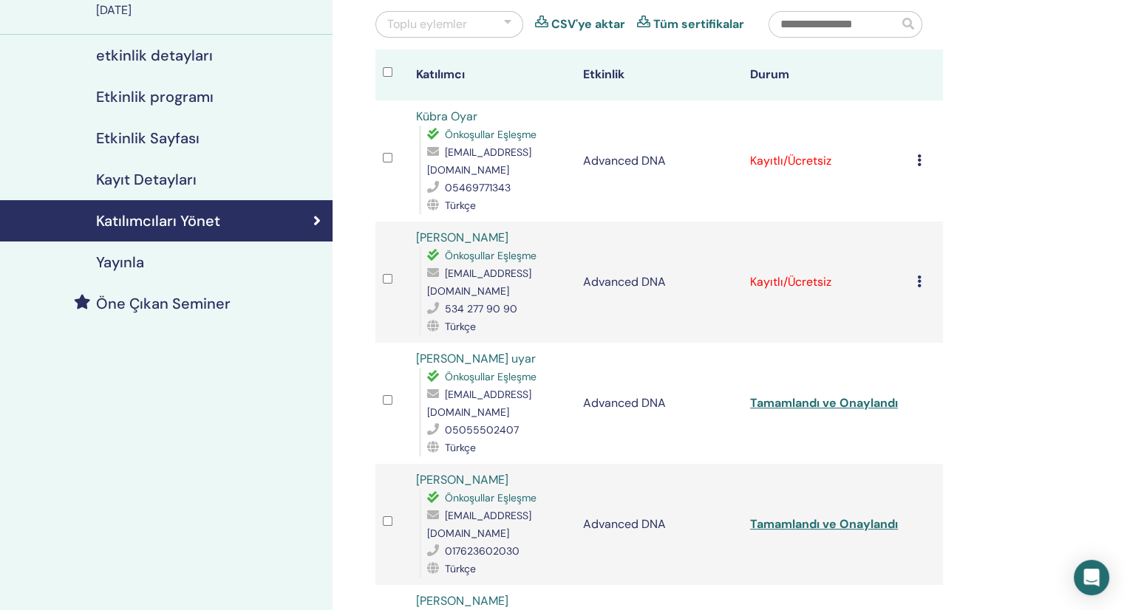
scroll to position [148, 0]
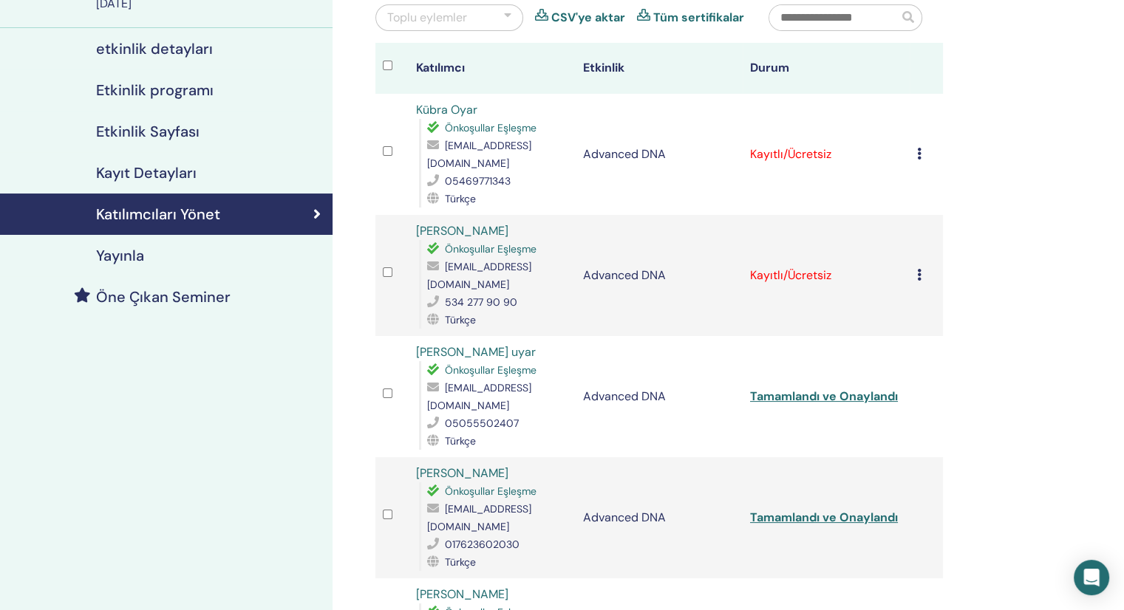
click at [921, 146] on div "Kaydı İptal Et Otomatik onaylama Ücretli Olarak İşaretle Ödenmemiş olarak işare…" at bounding box center [926, 155] width 18 height 18
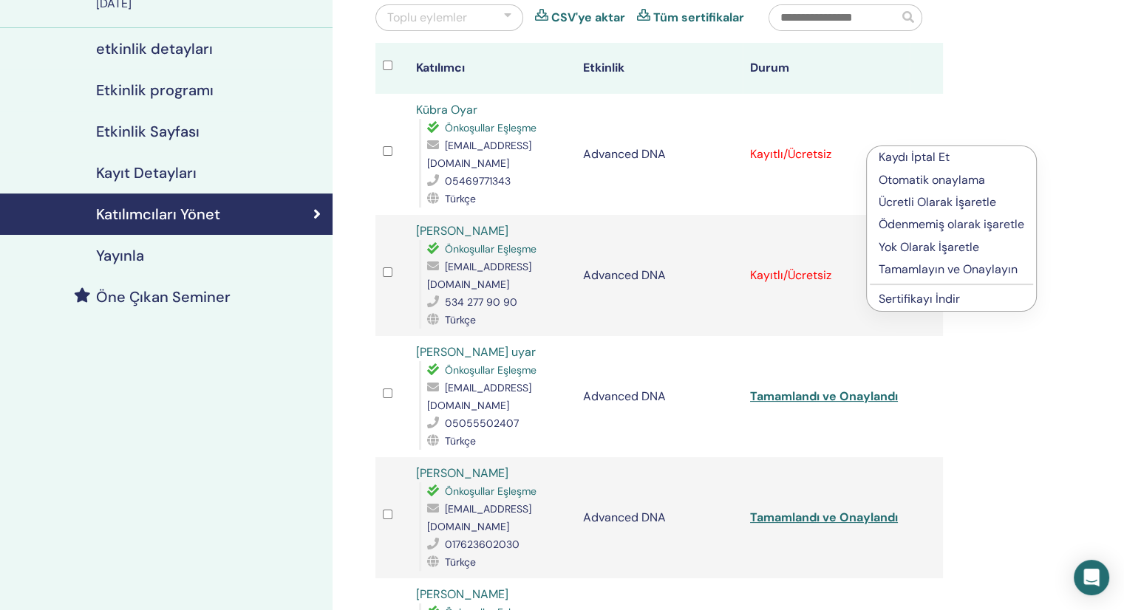
click at [924, 272] on p "Tamamlayın ve Onaylayın" at bounding box center [951, 270] width 146 height 18
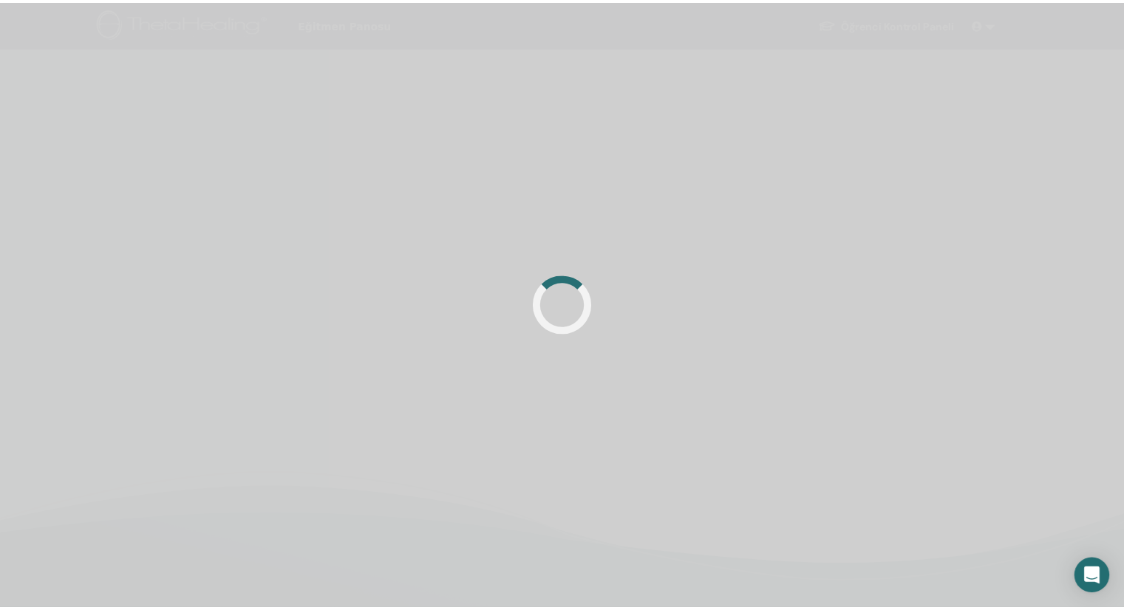
scroll to position [148, 0]
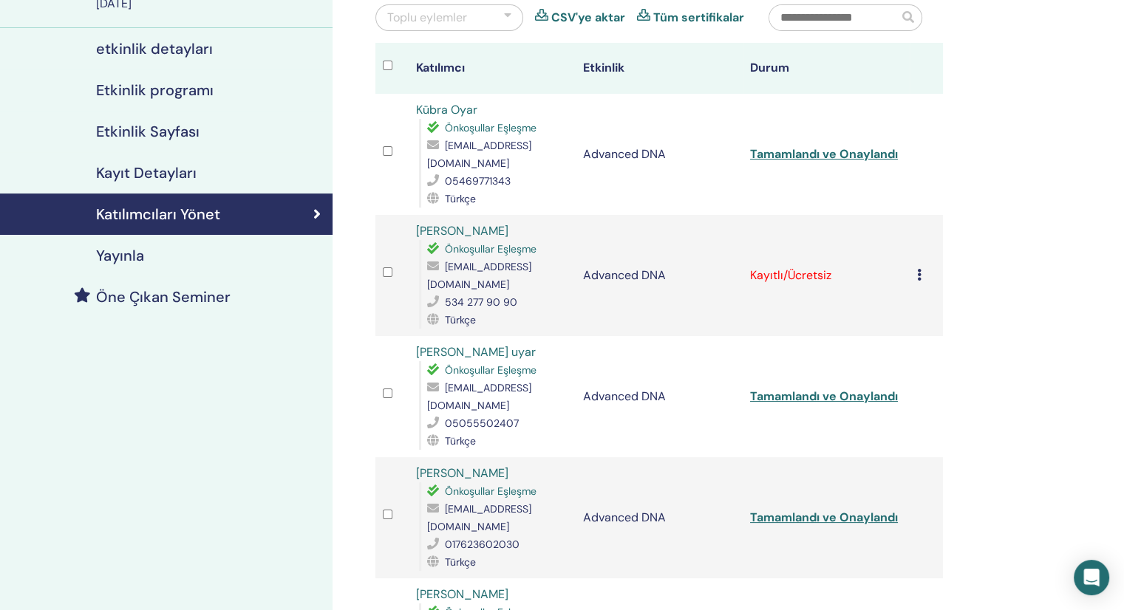
drag, startPoint x: 918, startPoint y: 258, endPoint x: 917, endPoint y: 276, distance: 17.8
click at [918, 269] on icon at bounding box center [919, 275] width 4 height 12
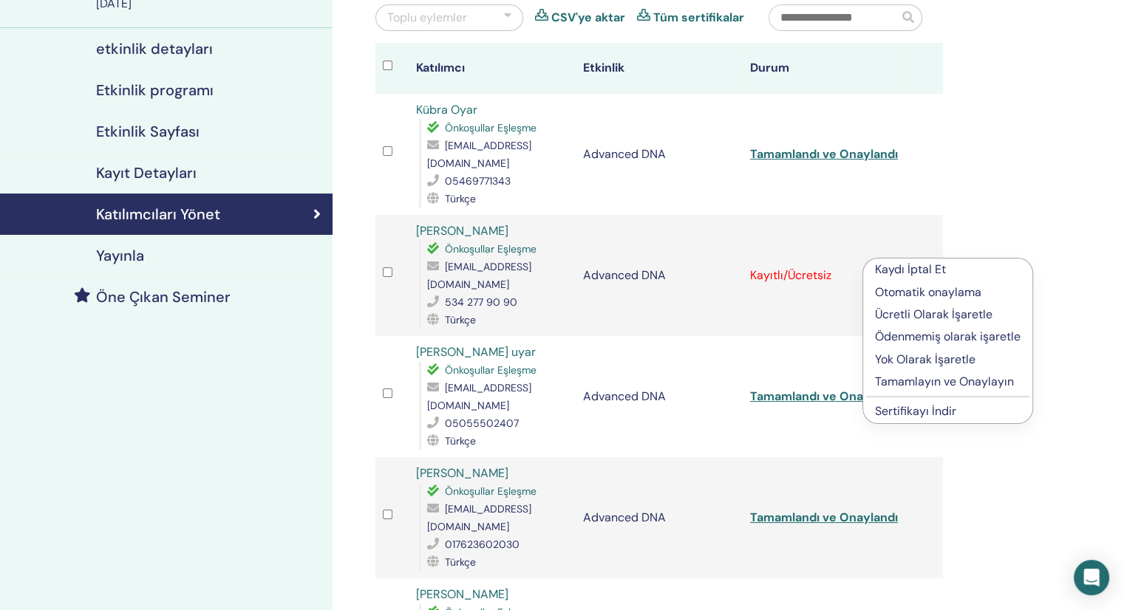
click at [920, 382] on p "Tamamlayın ve Onaylayın" at bounding box center [948, 382] width 146 height 18
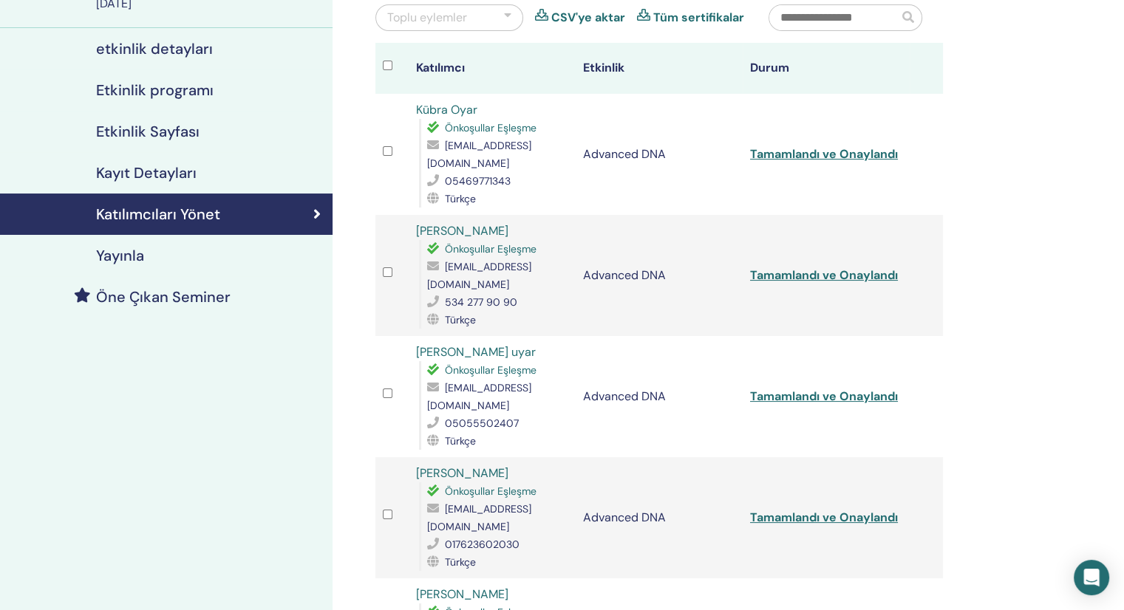
scroll to position [74, 0]
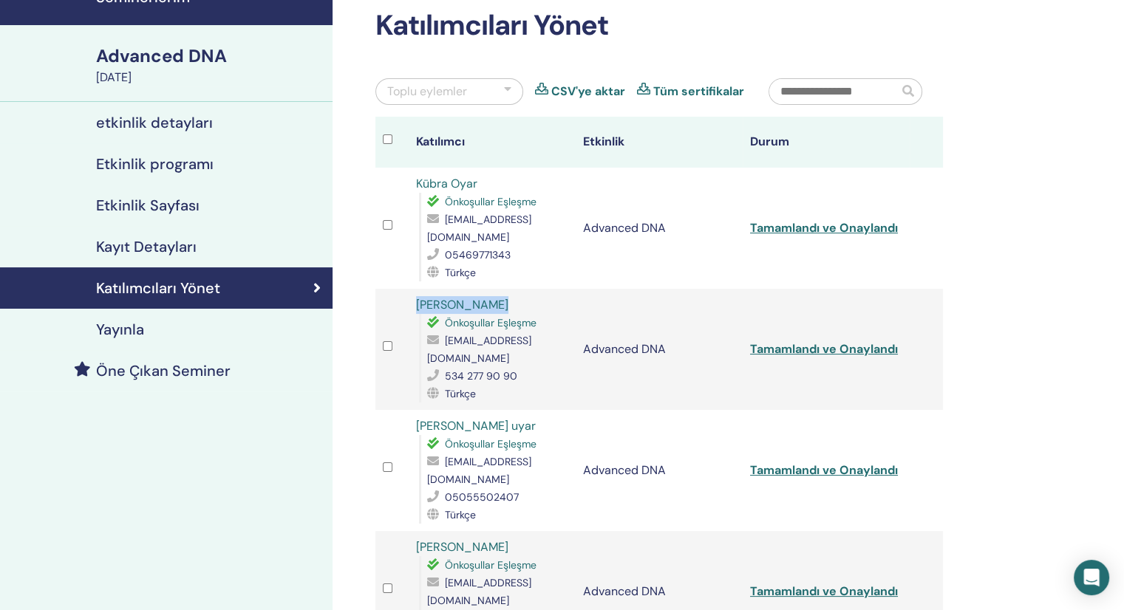
drag, startPoint x: 508, startPoint y: 284, endPoint x: 377, endPoint y: 277, distance: 130.9
click at [377, 289] on tr "[PERSON_NAME] Önkoşullar Eşleşme [EMAIL_ADDRESS][DOMAIN_NAME] 534 277 90 90 Tür…" at bounding box center [658, 349] width 567 height 121
copy tr "[PERSON_NAME]"
click at [809, 101] on input "text" at bounding box center [833, 91] width 129 height 25
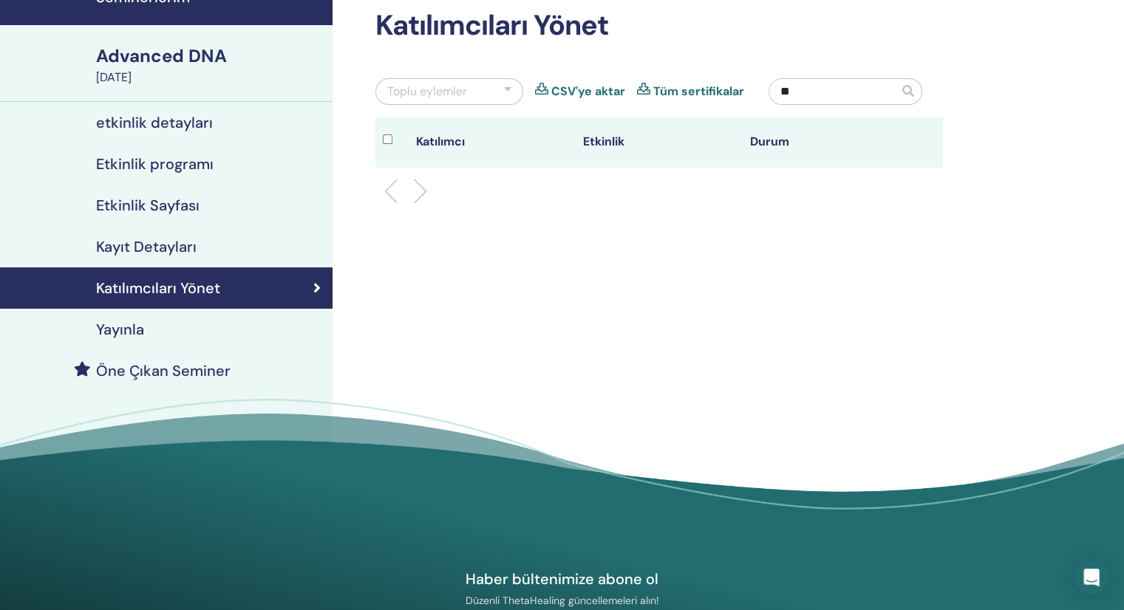
type input "*"
